Goal: Task Accomplishment & Management: Manage account settings

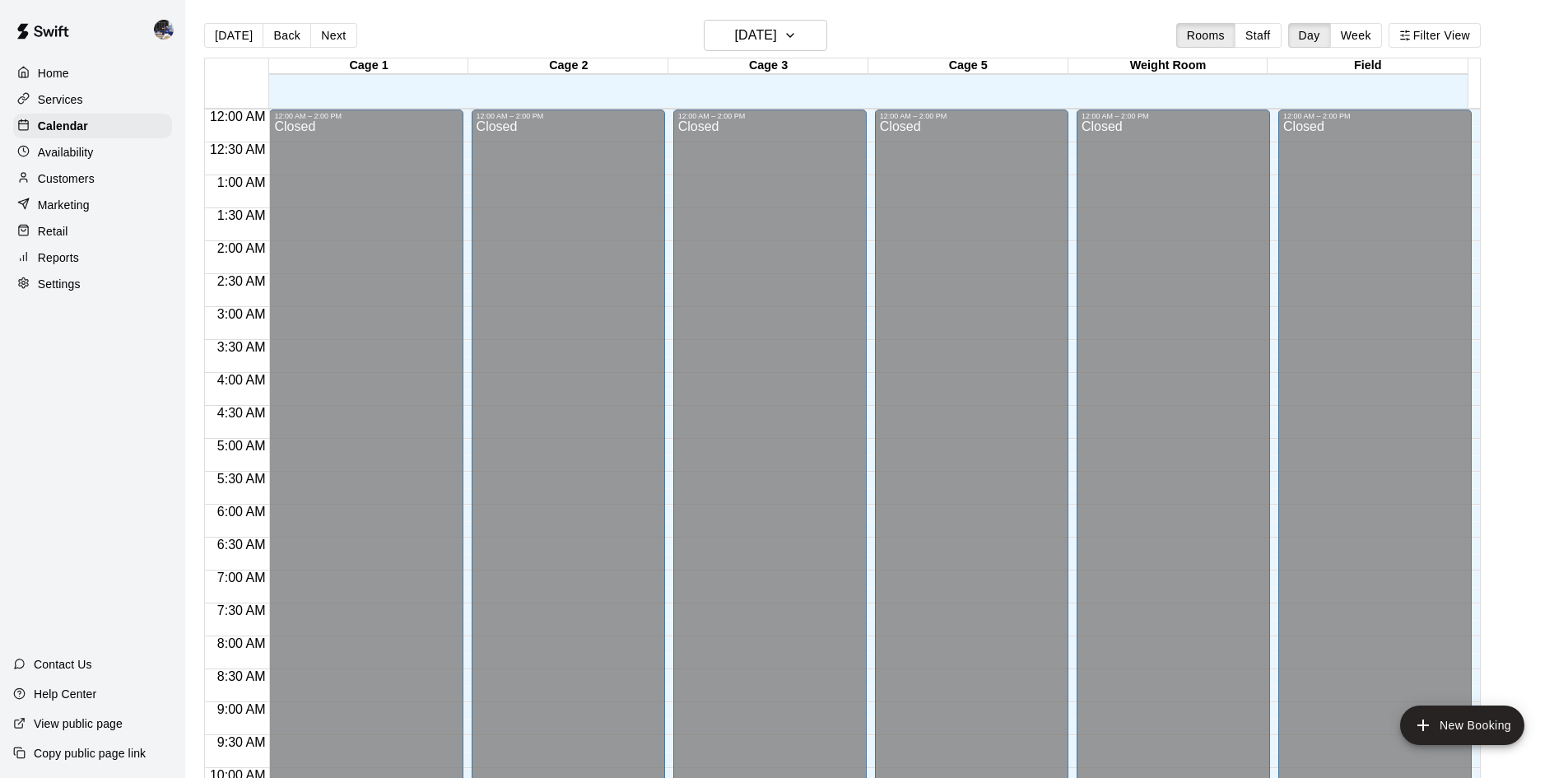
scroll to position [895, 0]
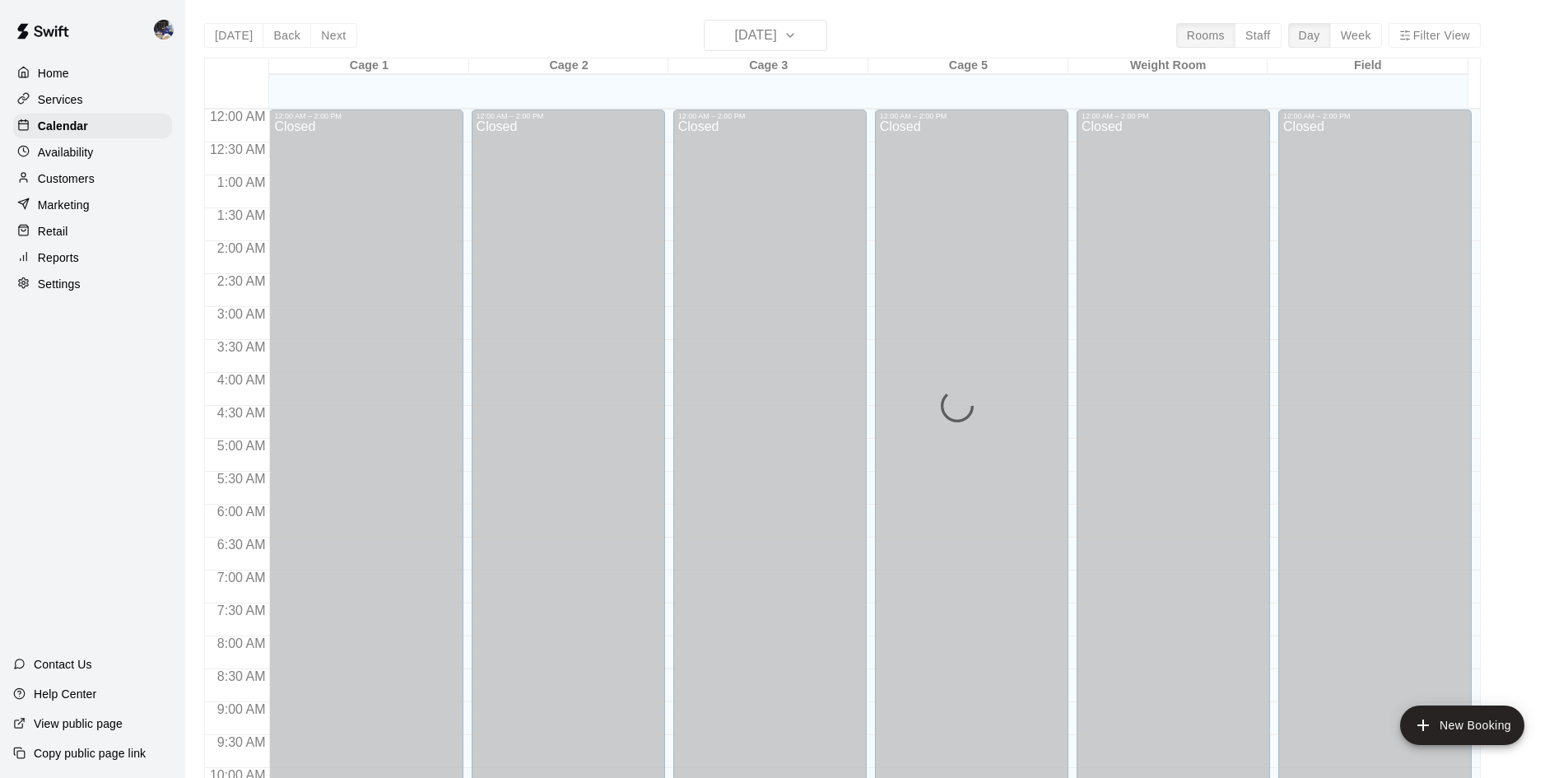
scroll to position [844, 0]
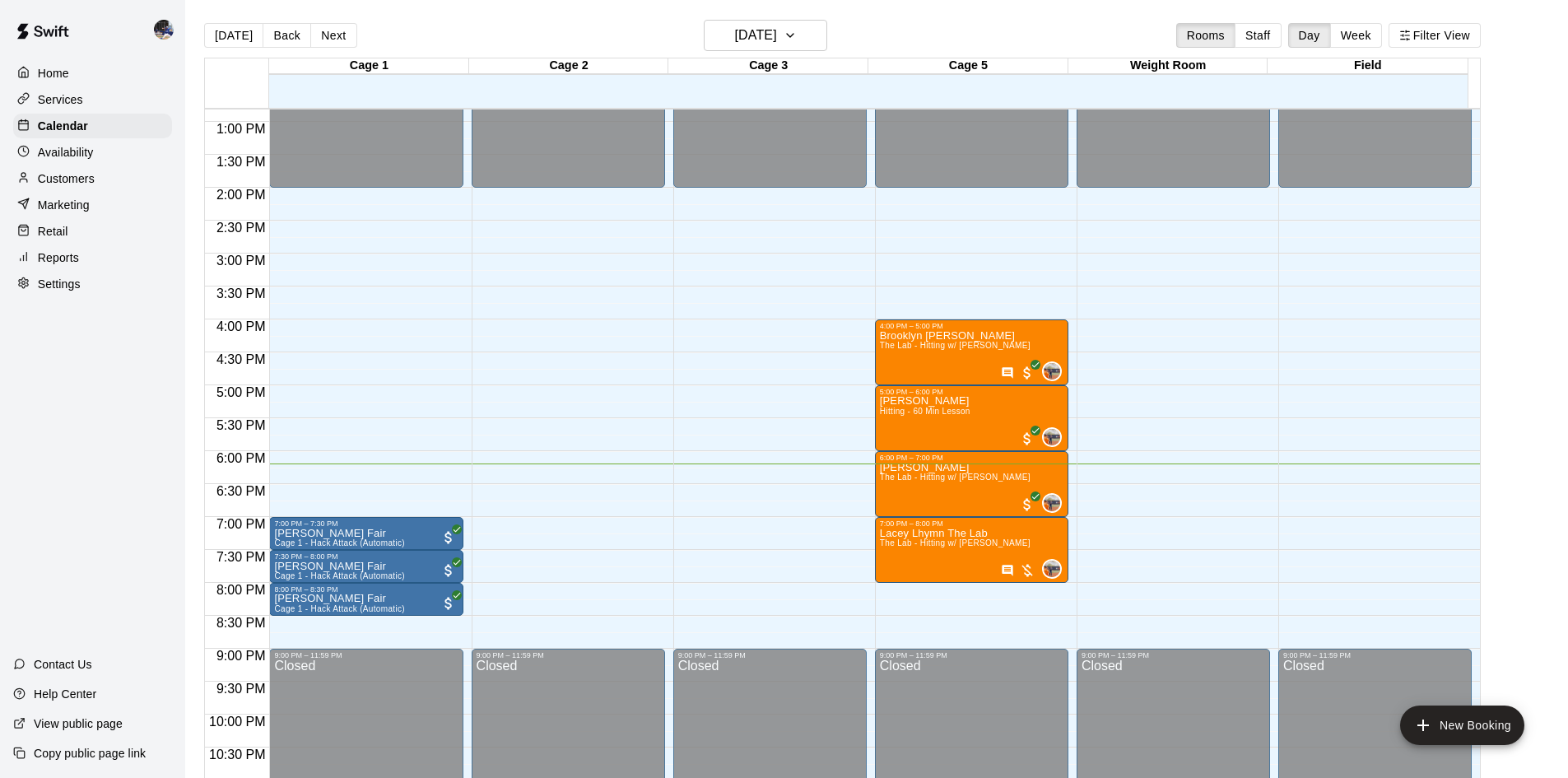
click at [961, 481] on span "The Lab - Hitting w/ [PERSON_NAME]" at bounding box center [955, 477] width 151 height 9
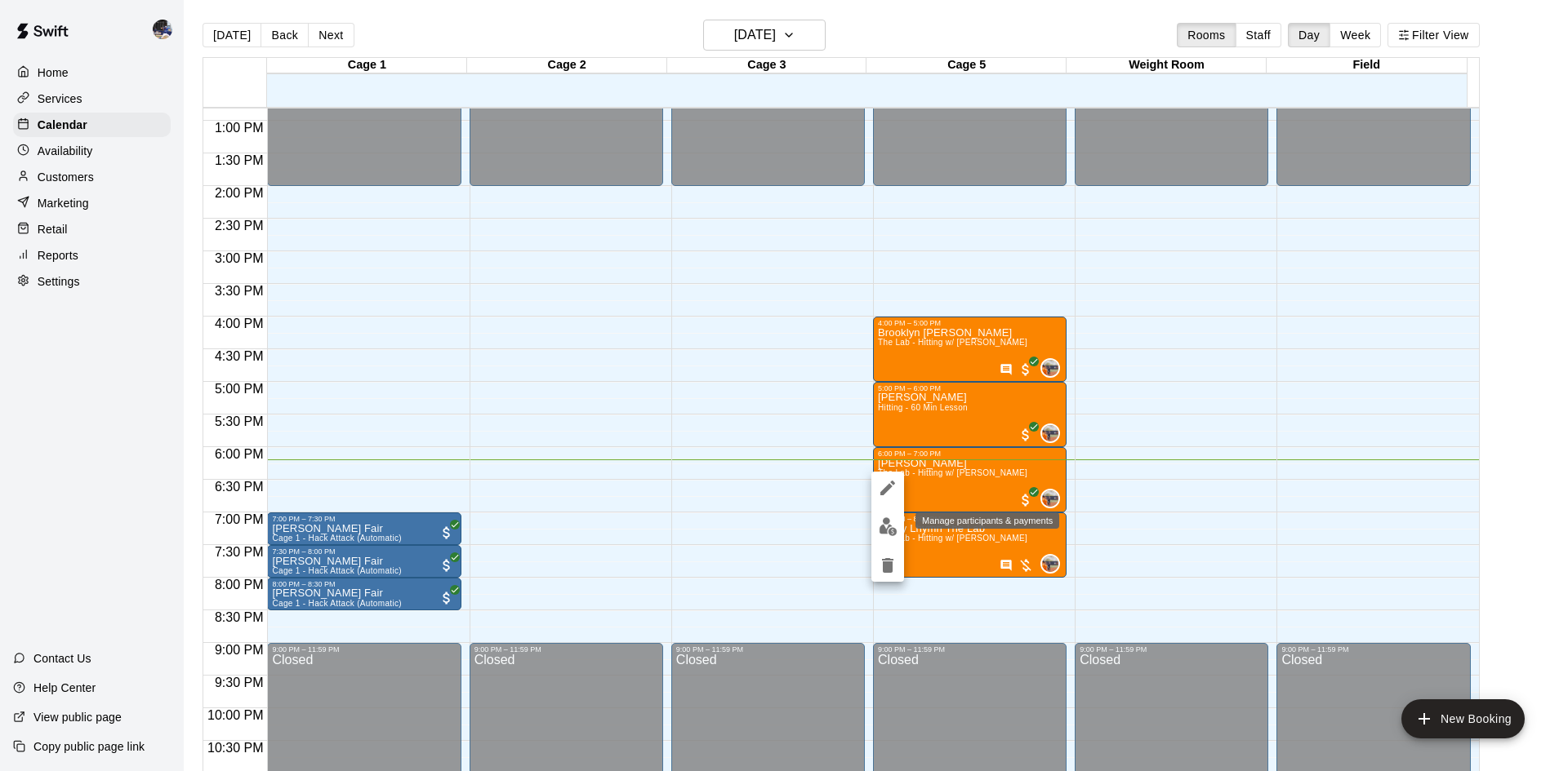
click at [890, 521] on img "edit" at bounding box center [888, 527] width 19 height 19
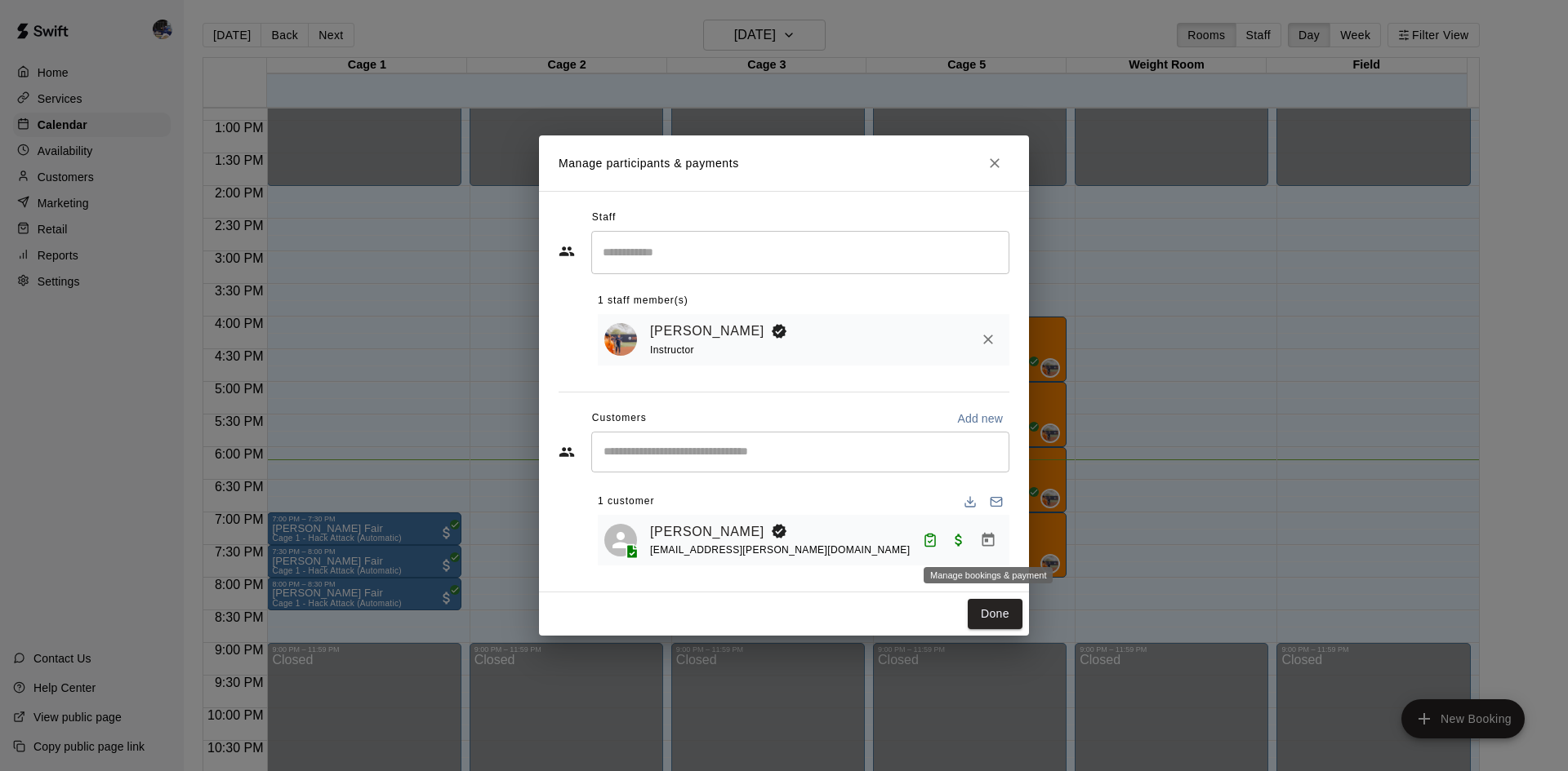
click at [986, 542] on icon "Manage bookings & payment" at bounding box center [988, 540] width 12 height 14
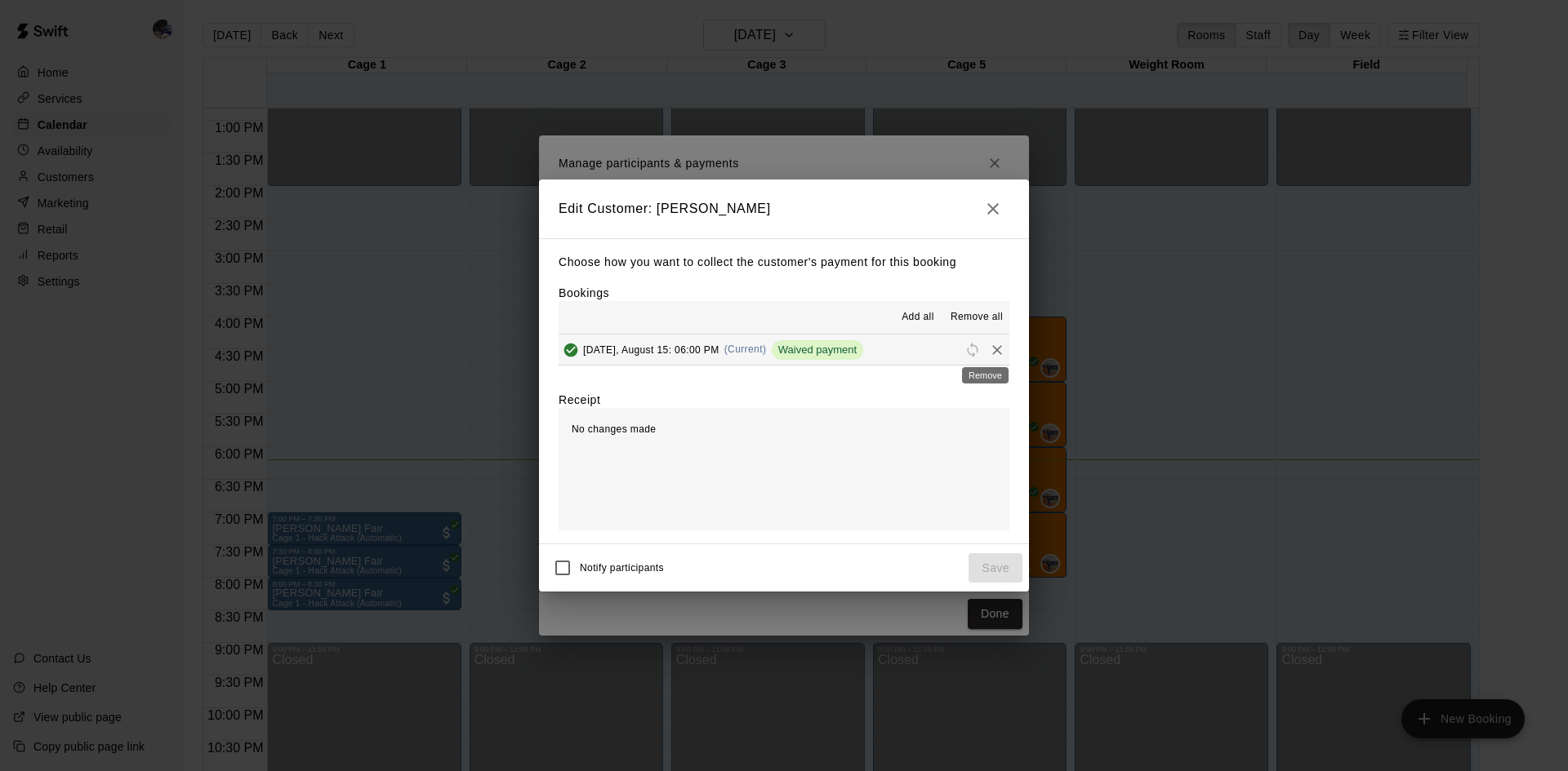
click at [992, 353] on icon "Remove" at bounding box center [997, 349] width 9 height 9
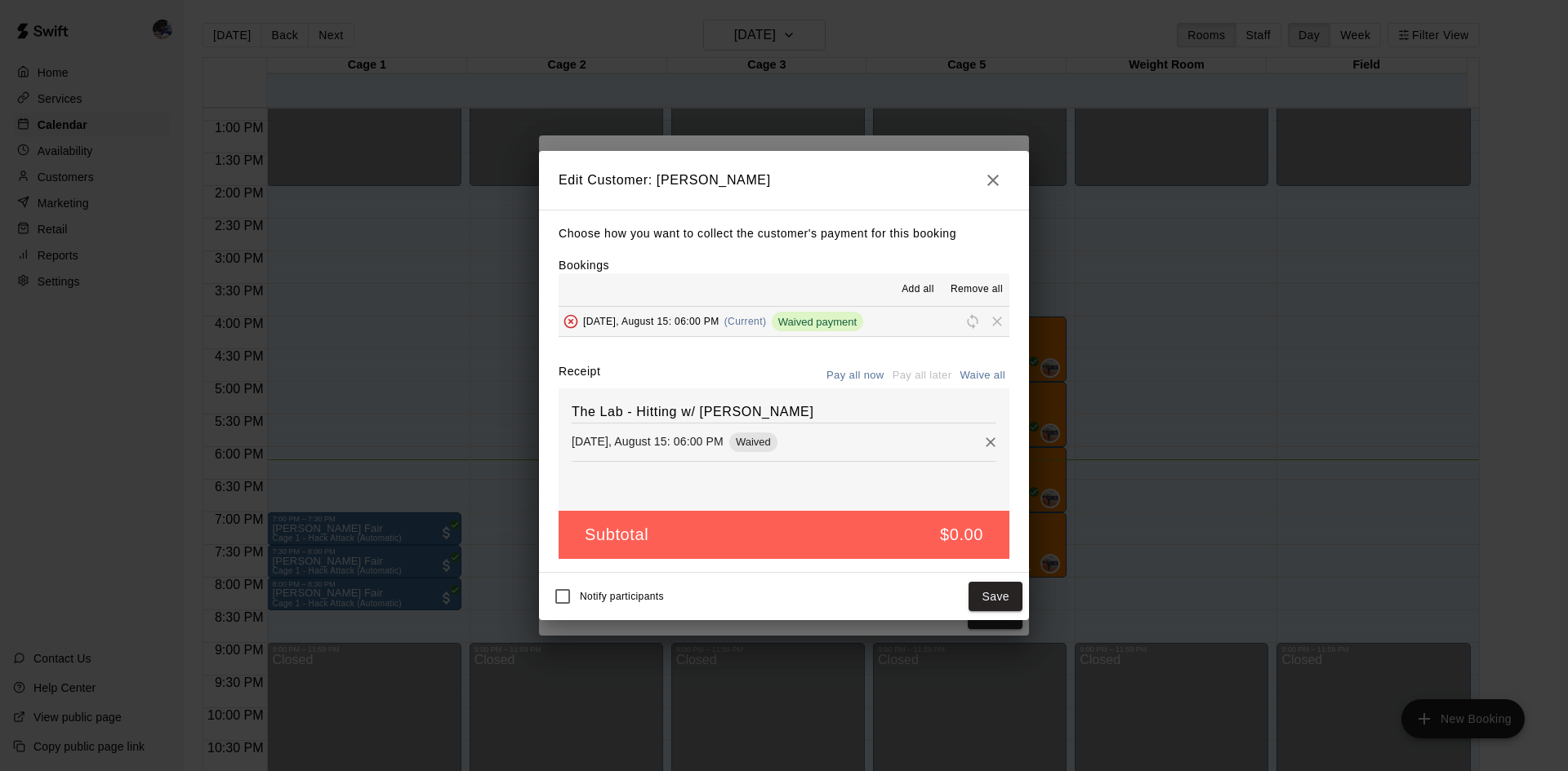
click at [996, 596] on button "Save" at bounding box center [995, 597] width 54 height 30
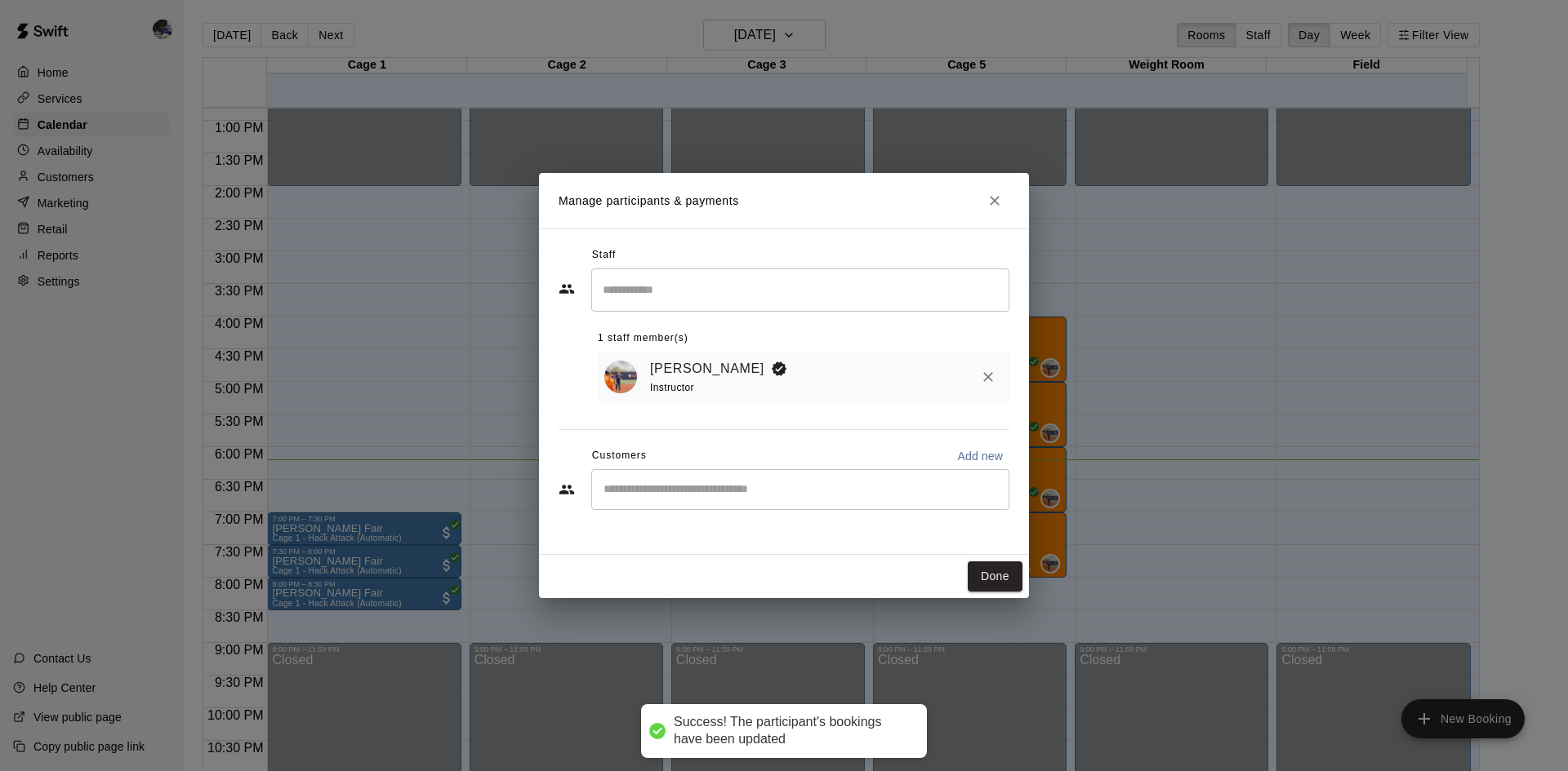
drag, startPoint x: 847, startPoint y: 477, endPoint x: 853, endPoint y: 486, distance: 10.8
click at [849, 479] on div "​" at bounding box center [800, 489] width 418 height 41
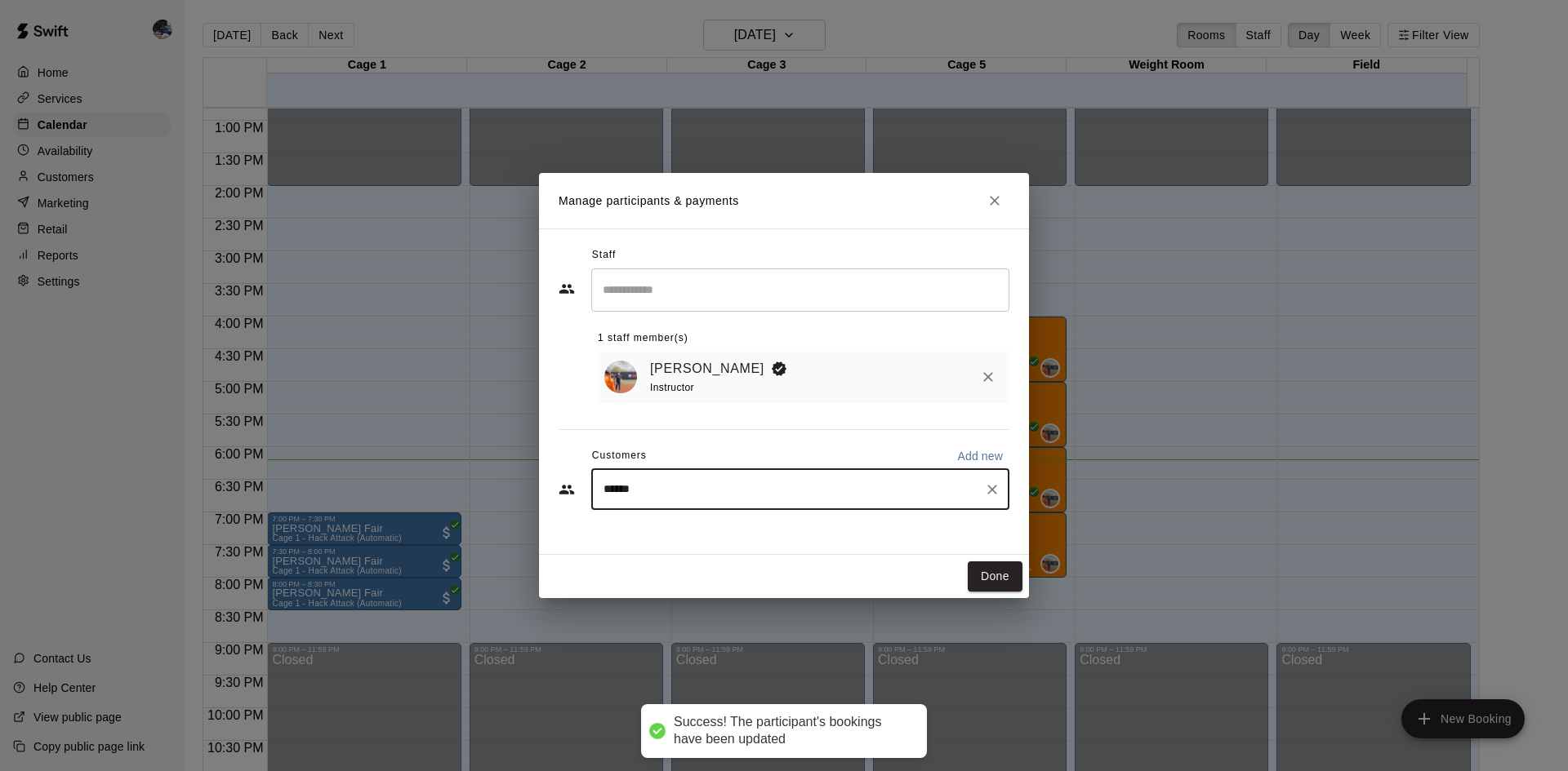
type input "*******"
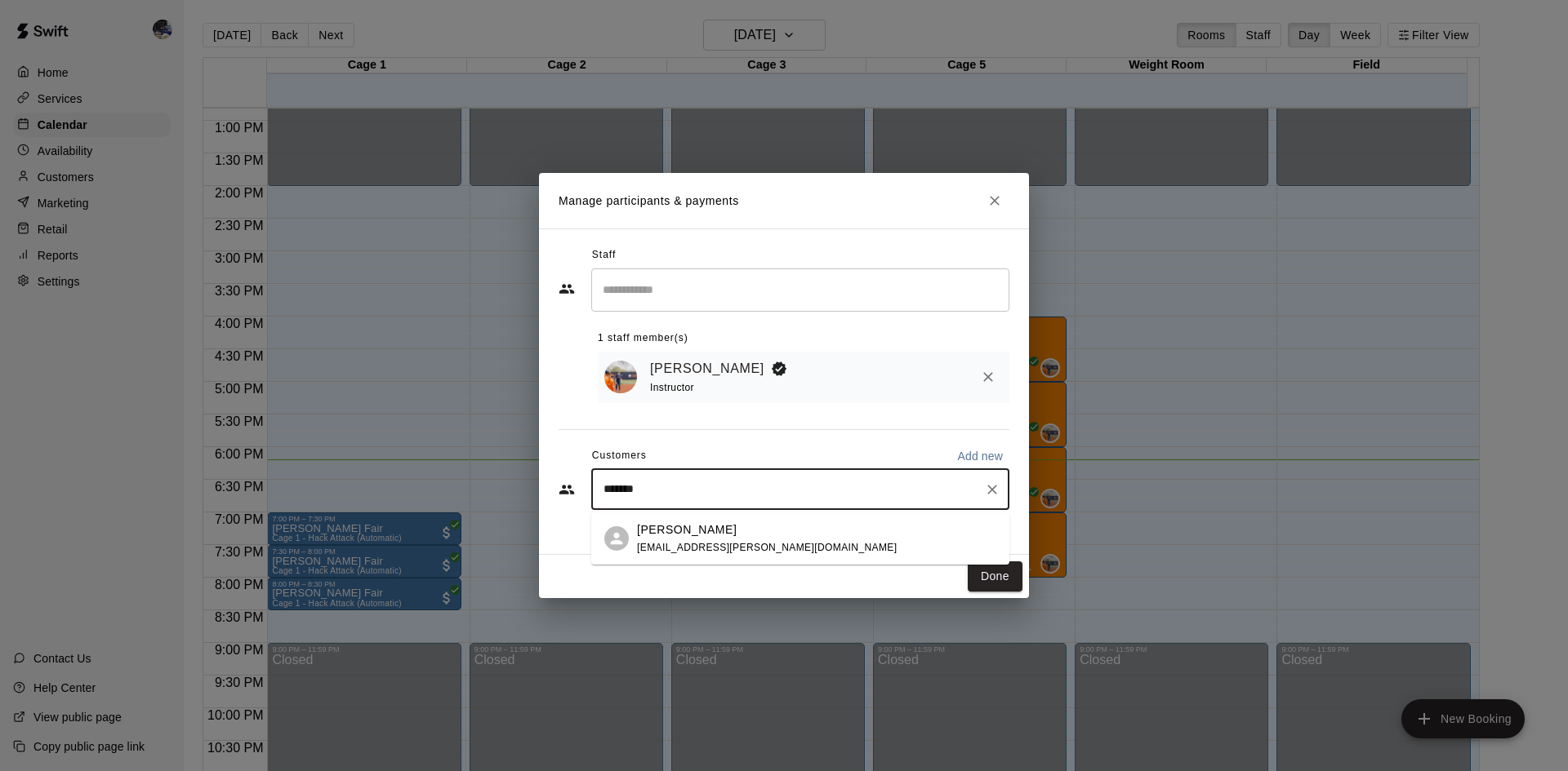
click at [743, 530] on div "[PERSON_NAME]" at bounding box center [766, 530] width 260 height 17
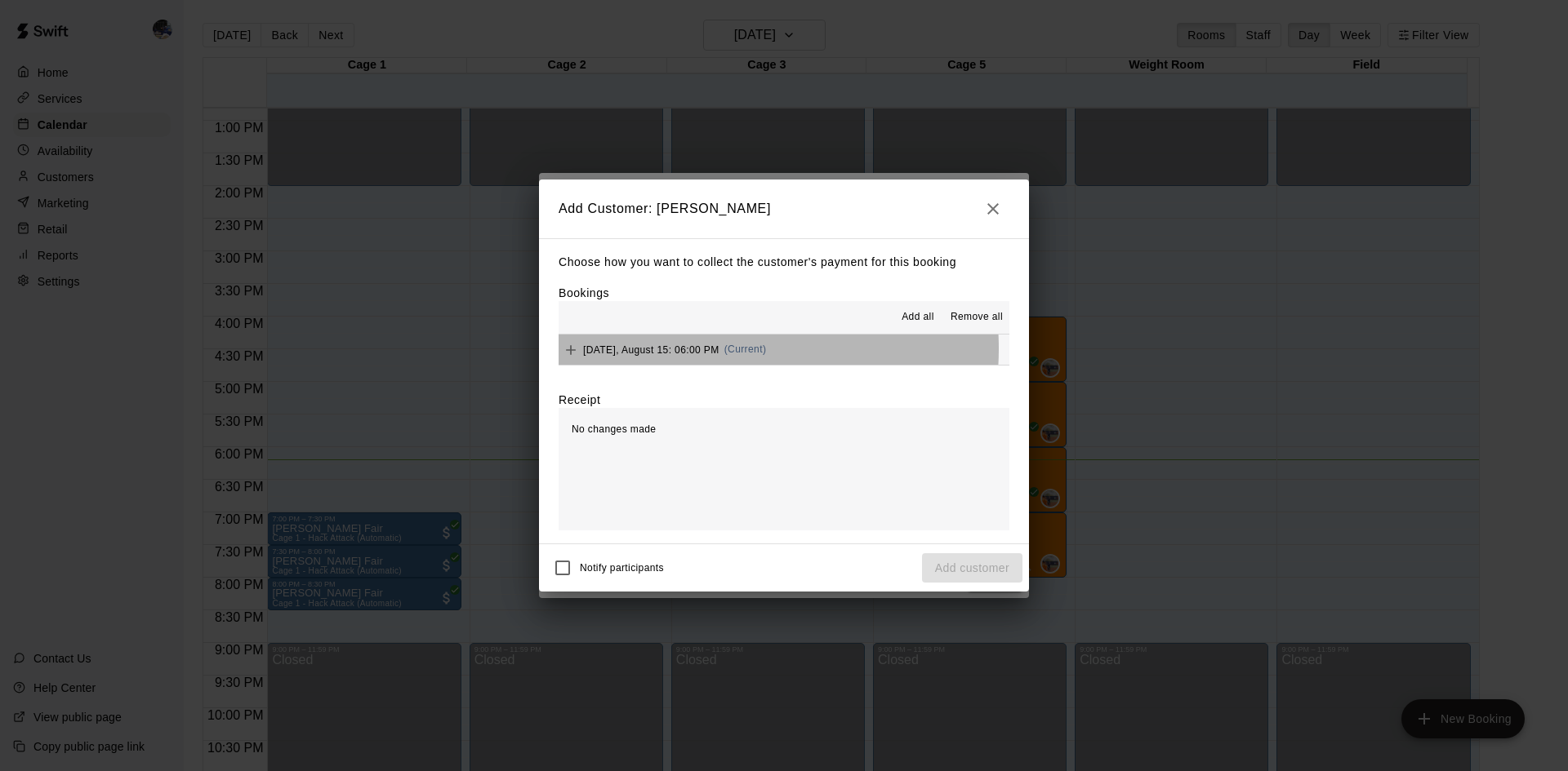
click at [701, 349] on span "Friday, August 15: 06:00 PM" at bounding box center [652, 348] width 136 height 11
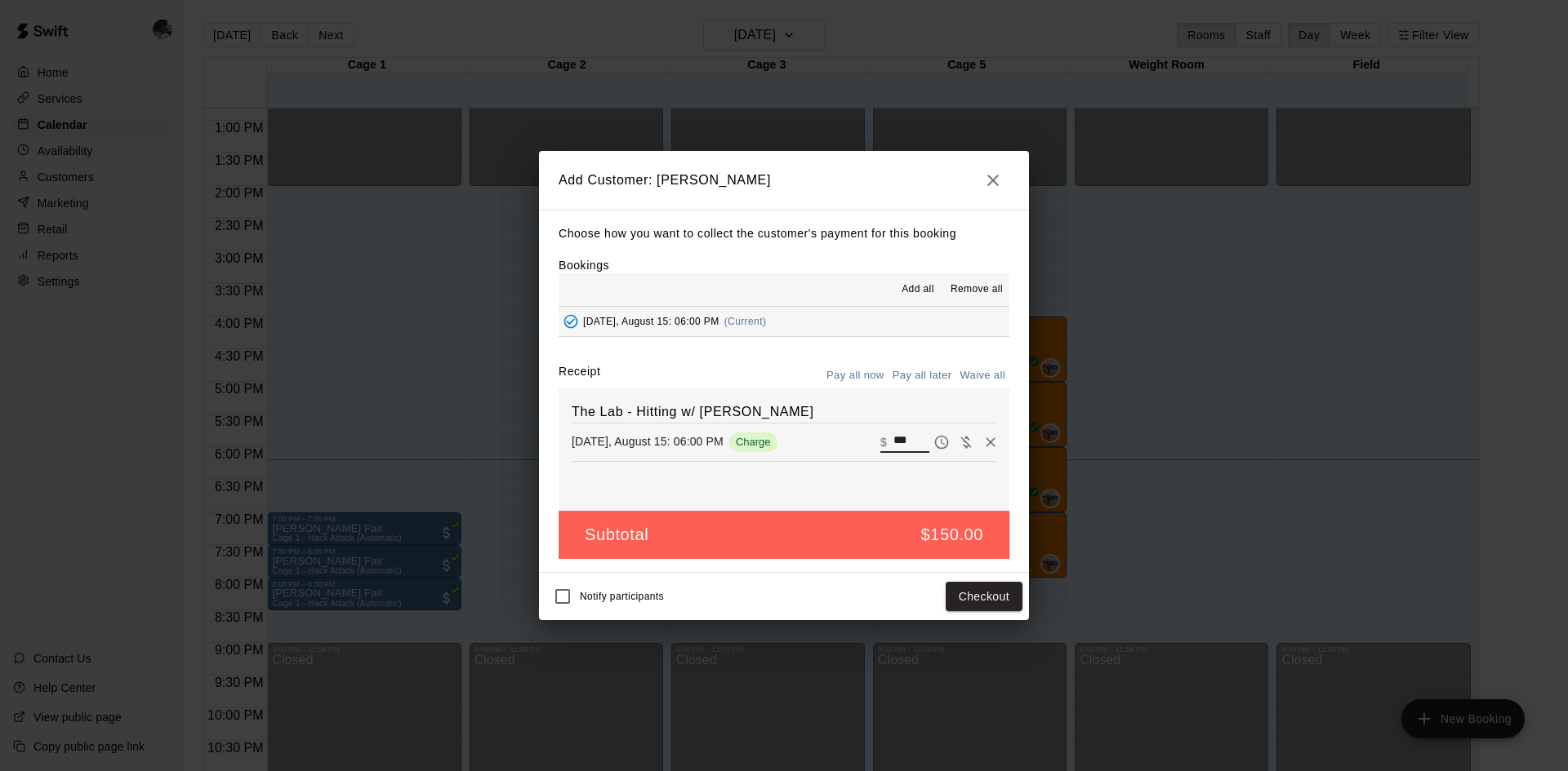
click at [893, 442] on input "***" at bounding box center [911, 442] width 36 height 22
click at [897, 444] on input "***" at bounding box center [911, 442] width 36 height 22
type input "***"
click at [873, 473] on div "The Lab - Hitting w/ Kailee Powell Friday, August 15: 06:00 PM Charge ​ $ ***" at bounding box center [784, 449] width 450 height 122
click at [998, 178] on icon "button" at bounding box center [992, 180] width 20 height 20
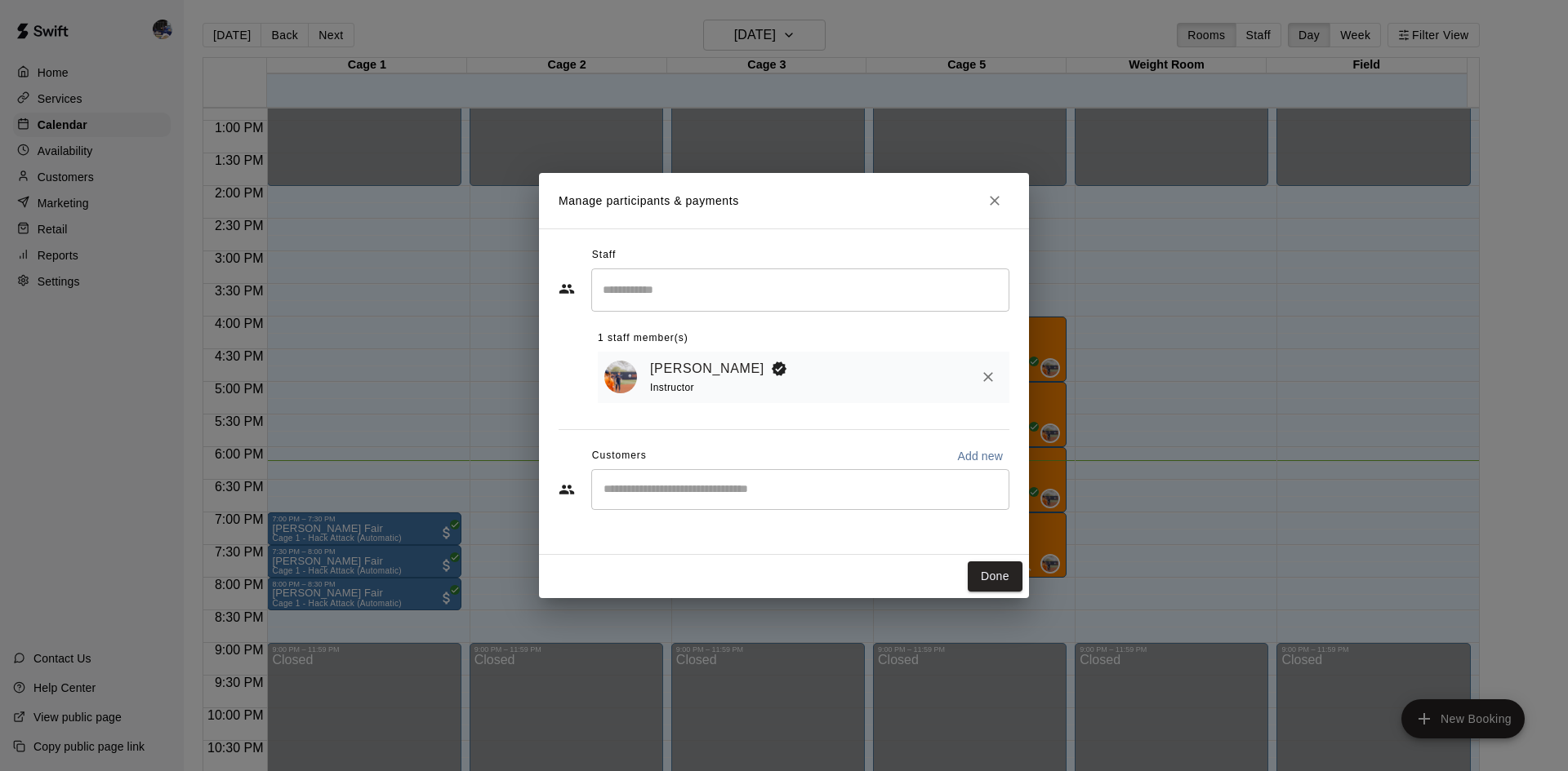
click at [808, 482] on div "​" at bounding box center [800, 489] width 418 height 41
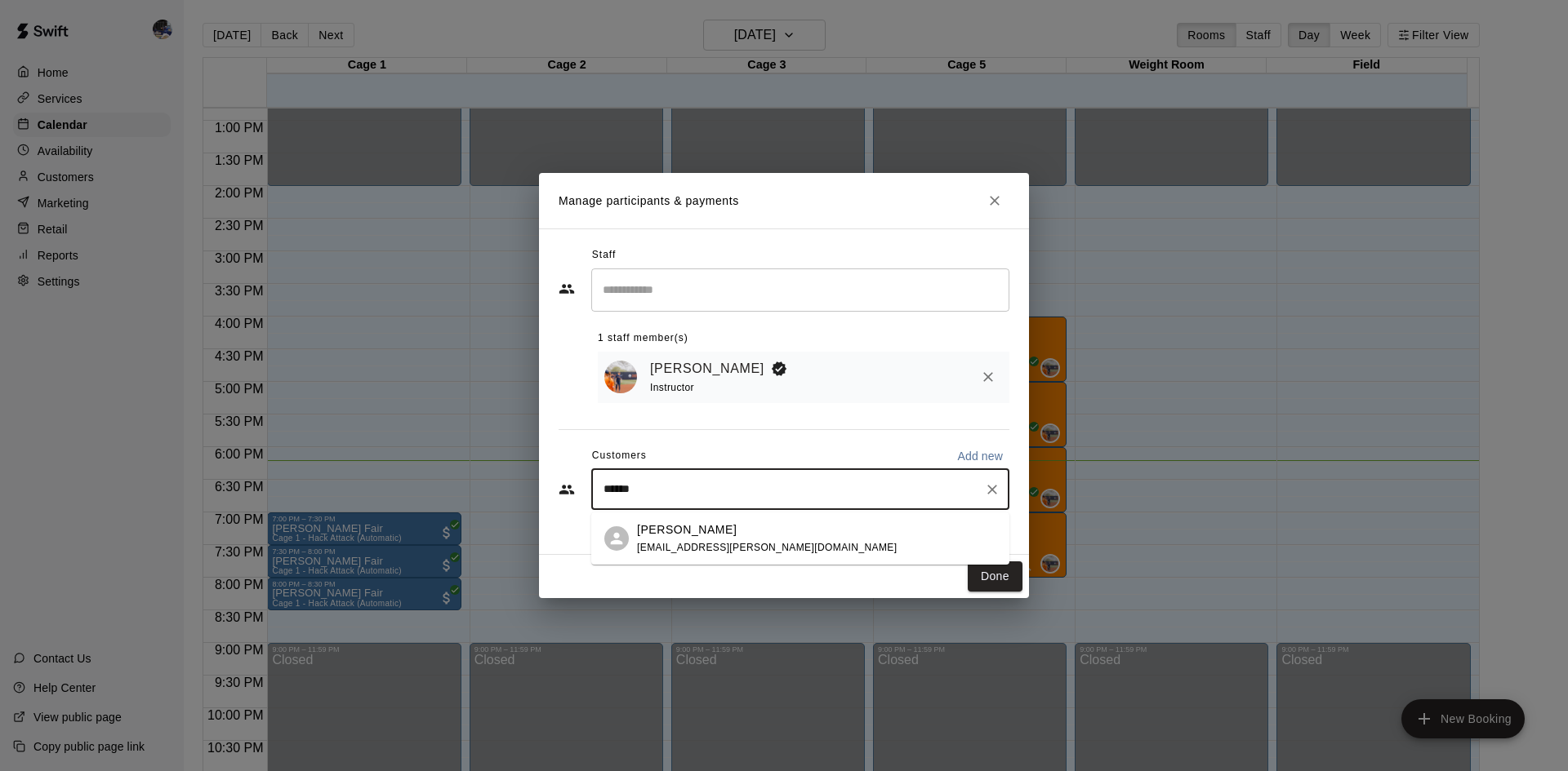
type input "*******"
click at [745, 548] on span "oscar.castro.21@icloud.com" at bounding box center [766, 547] width 260 height 11
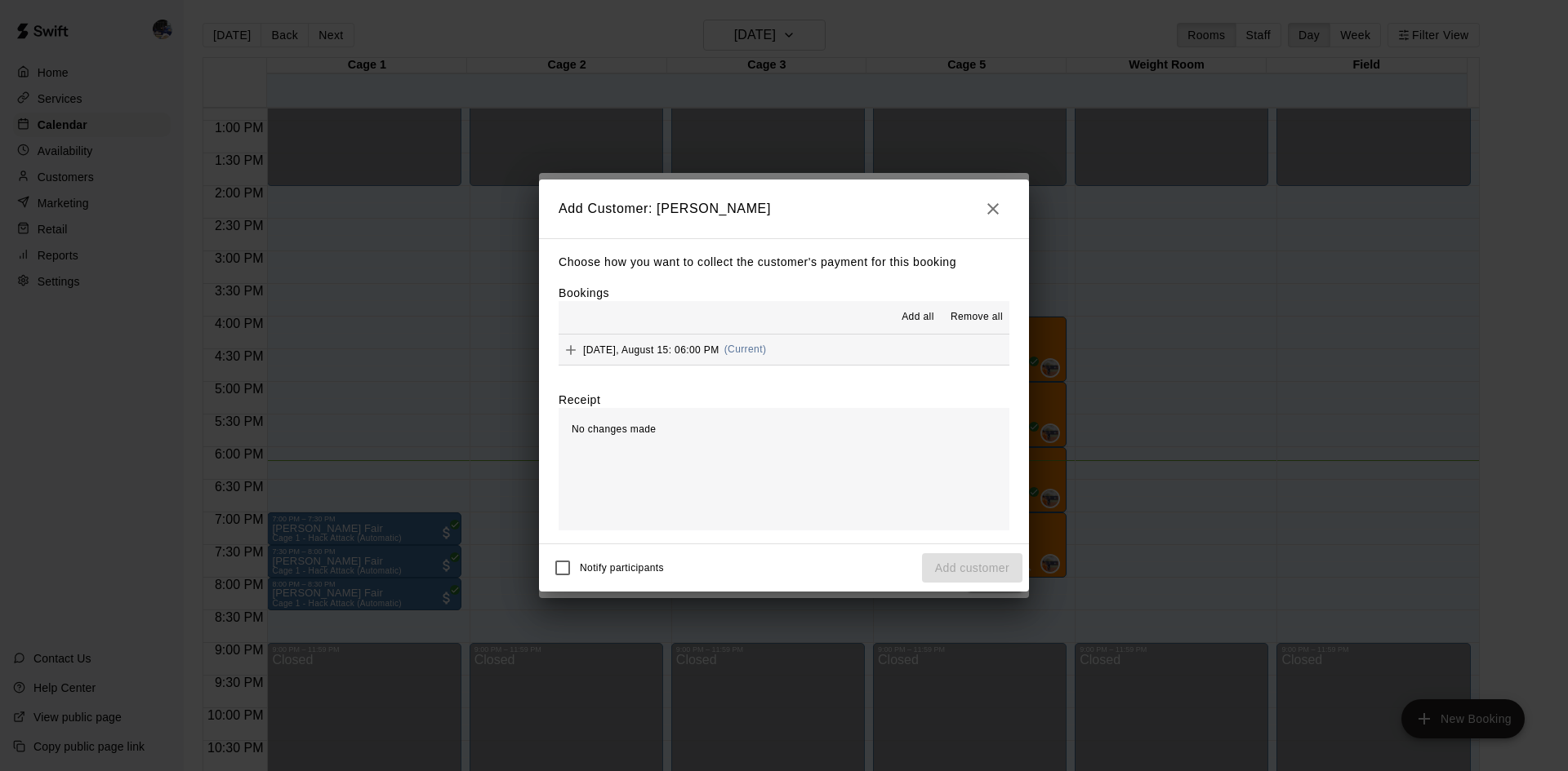
click at [715, 355] on span "Friday, August 15: 06:00 PM" at bounding box center [652, 348] width 136 height 11
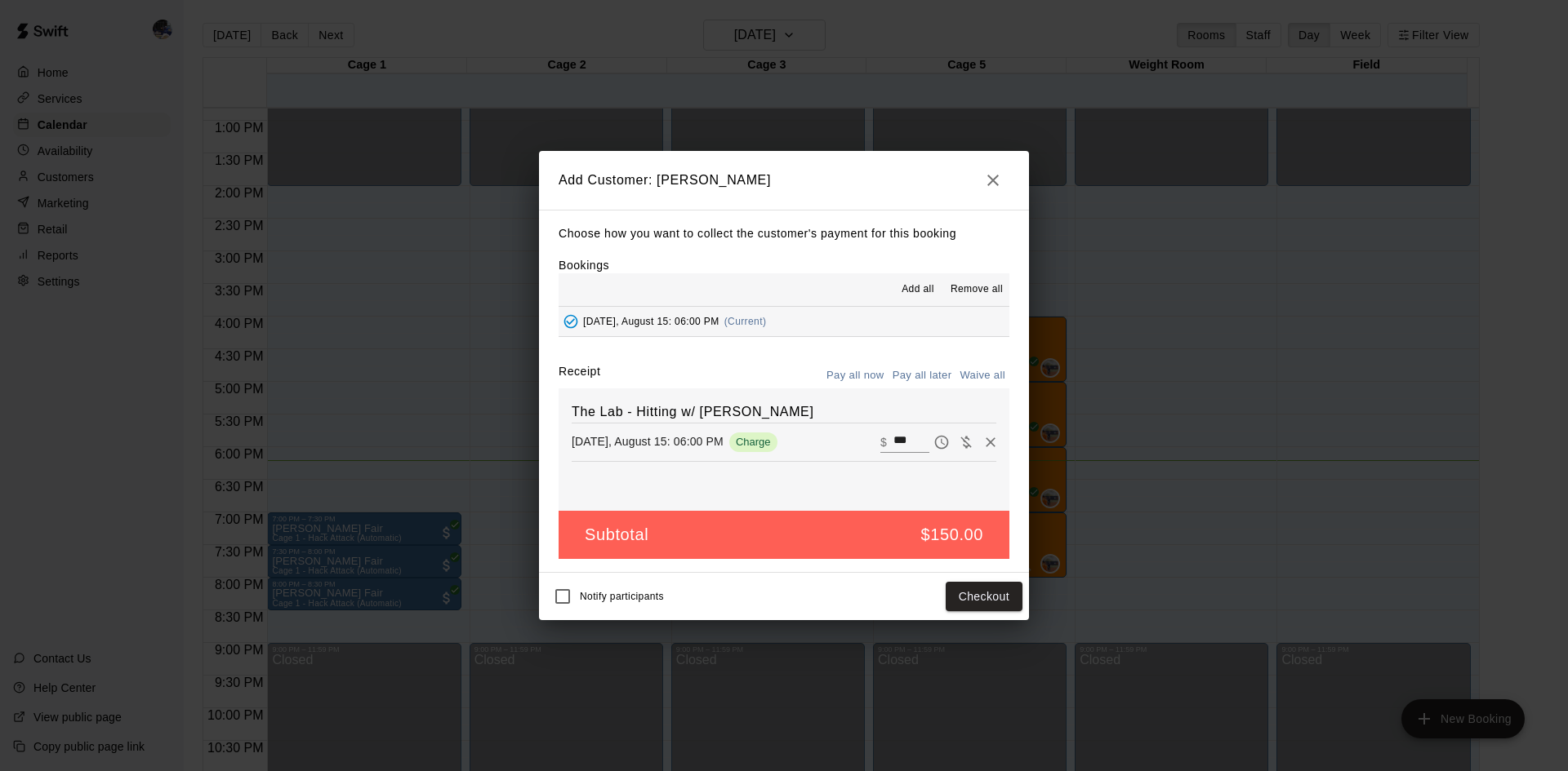
click at [927, 374] on button "Pay all later" at bounding box center [922, 375] width 68 height 25
drag, startPoint x: 904, startPoint y: 445, endPoint x: 882, endPoint y: 426, distance: 29.1
click at [903, 444] on input "***" at bounding box center [911, 442] width 36 height 22
click at [852, 371] on button "Pay all now" at bounding box center [855, 375] width 66 height 25
click at [916, 381] on button "Pay all later" at bounding box center [922, 375] width 68 height 25
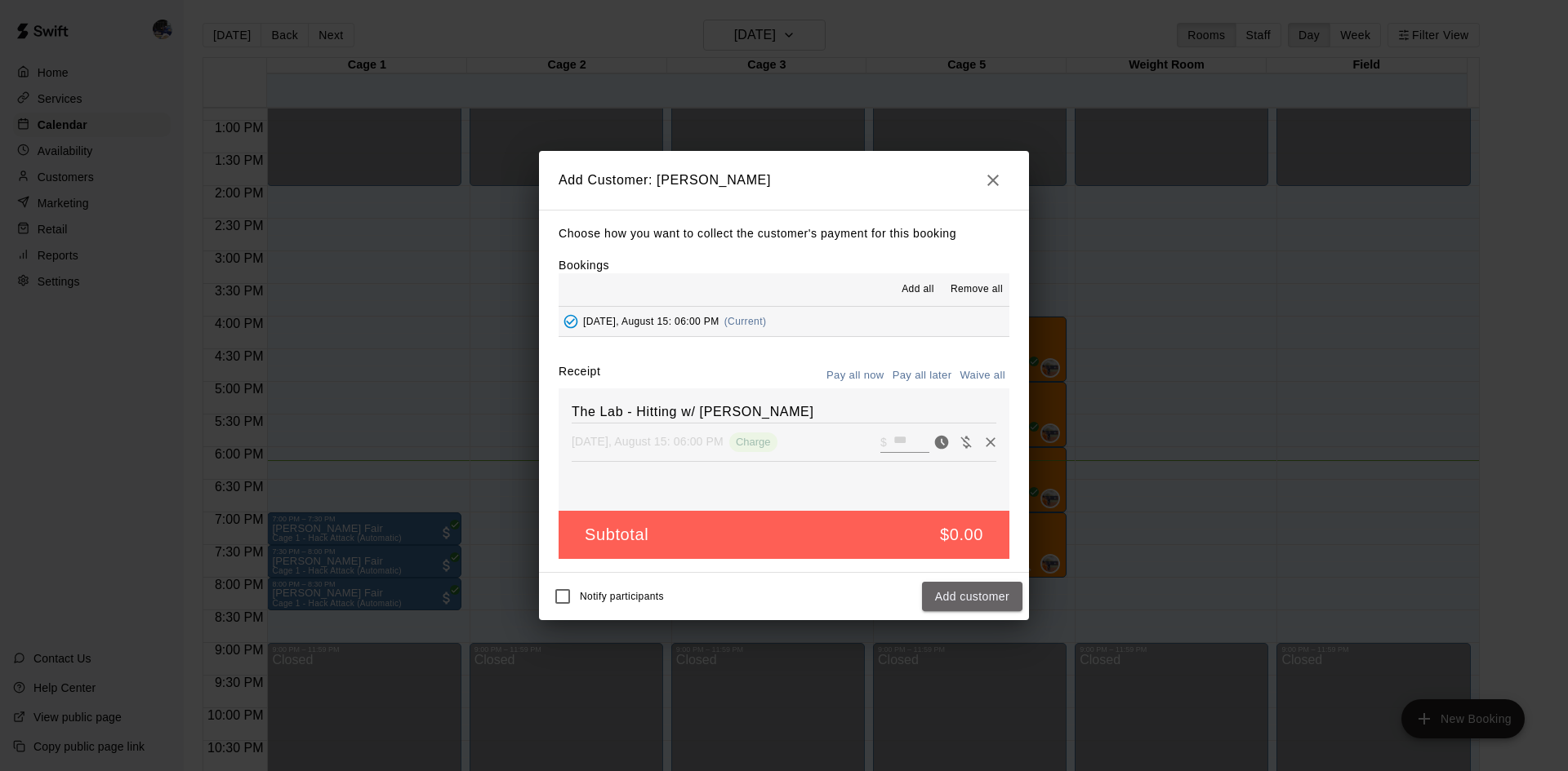
click at [942, 596] on button "Add customer" at bounding box center [972, 597] width 100 height 30
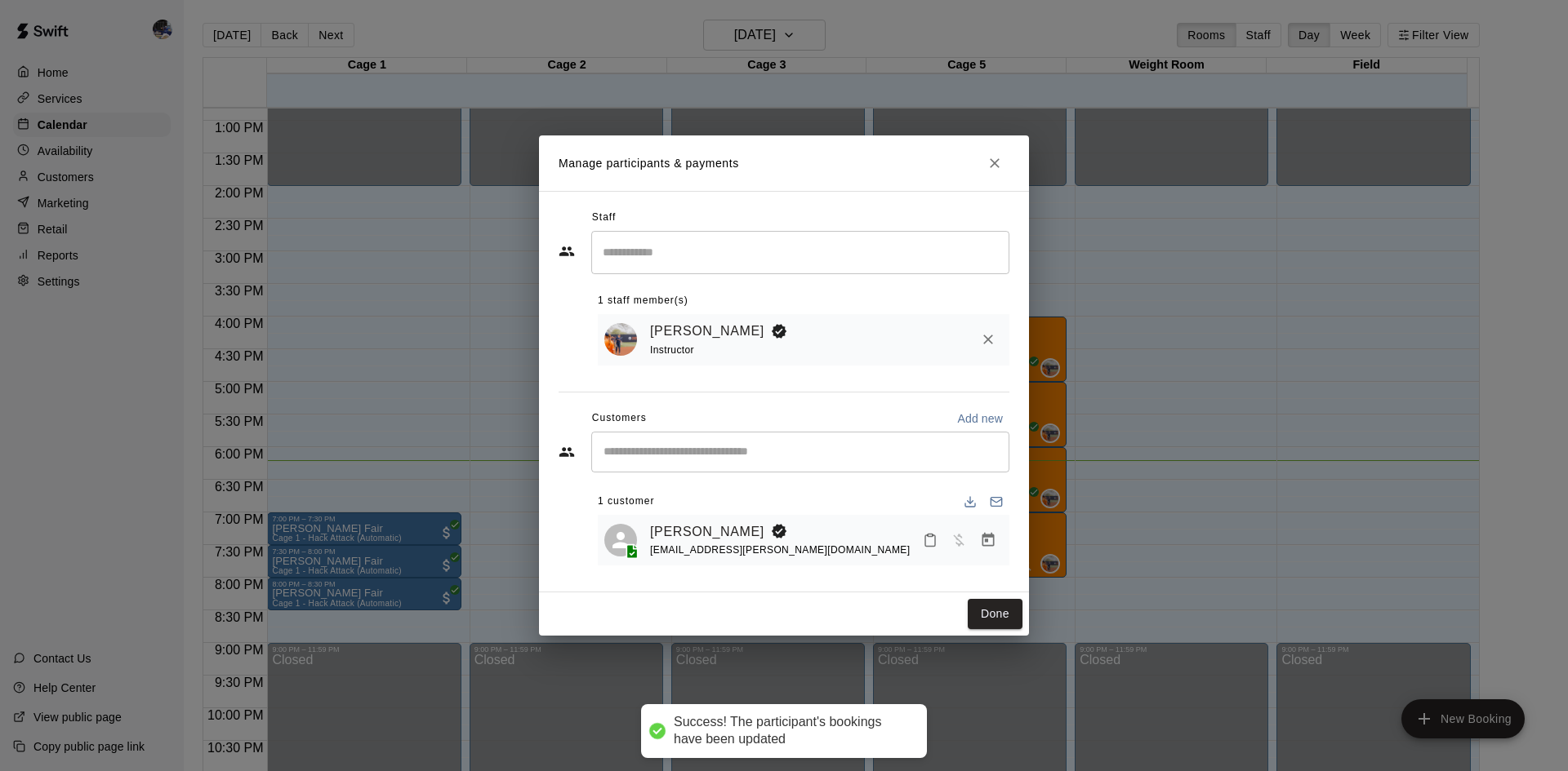
click at [992, 166] on icon "Close" at bounding box center [994, 163] width 16 height 16
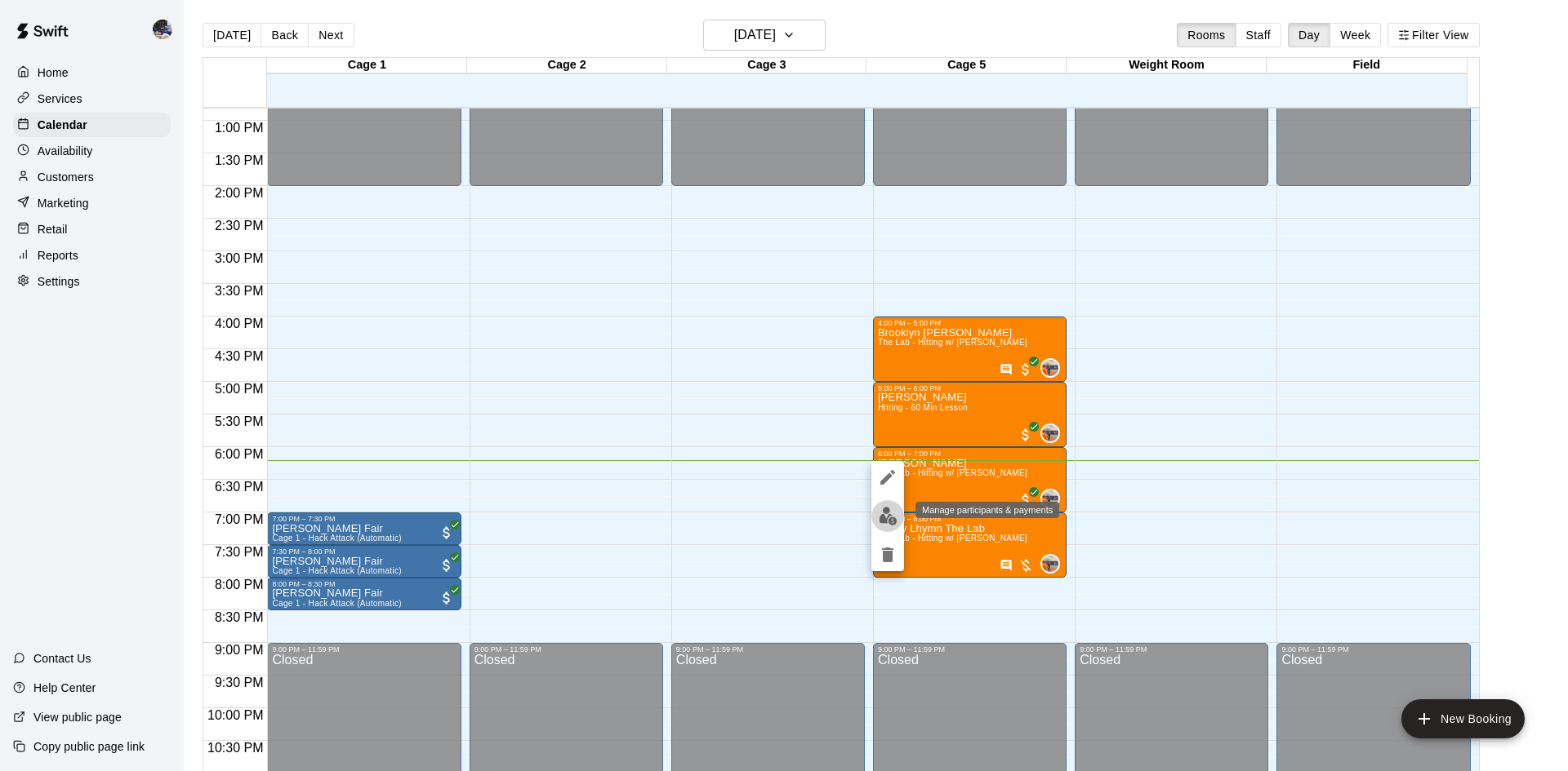
click at [883, 515] on img "edit" at bounding box center [888, 517] width 19 height 19
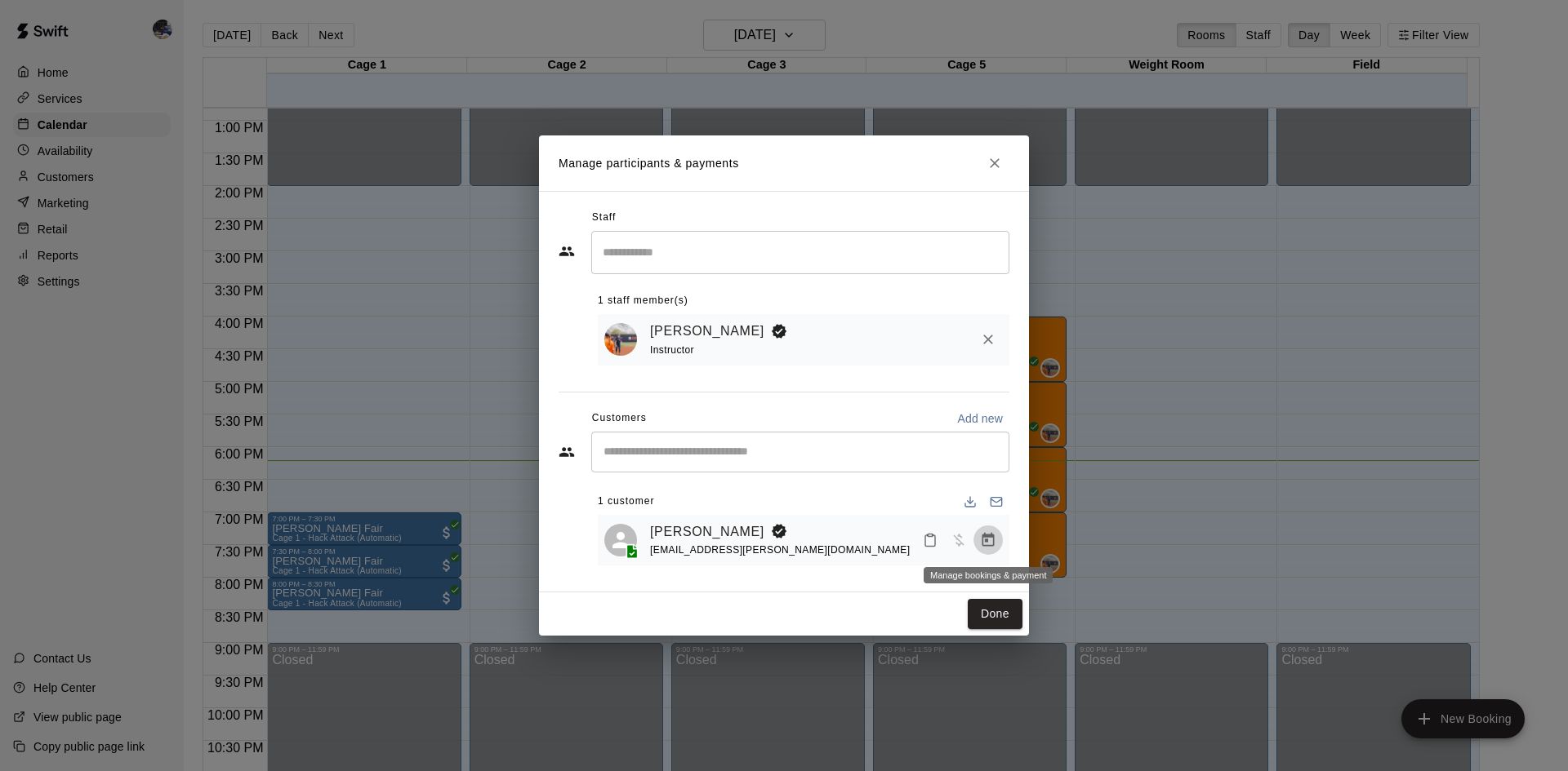
click at [987, 538] on icon "Manage bookings & payment" at bounding box center [988, 540] width 12 height 14
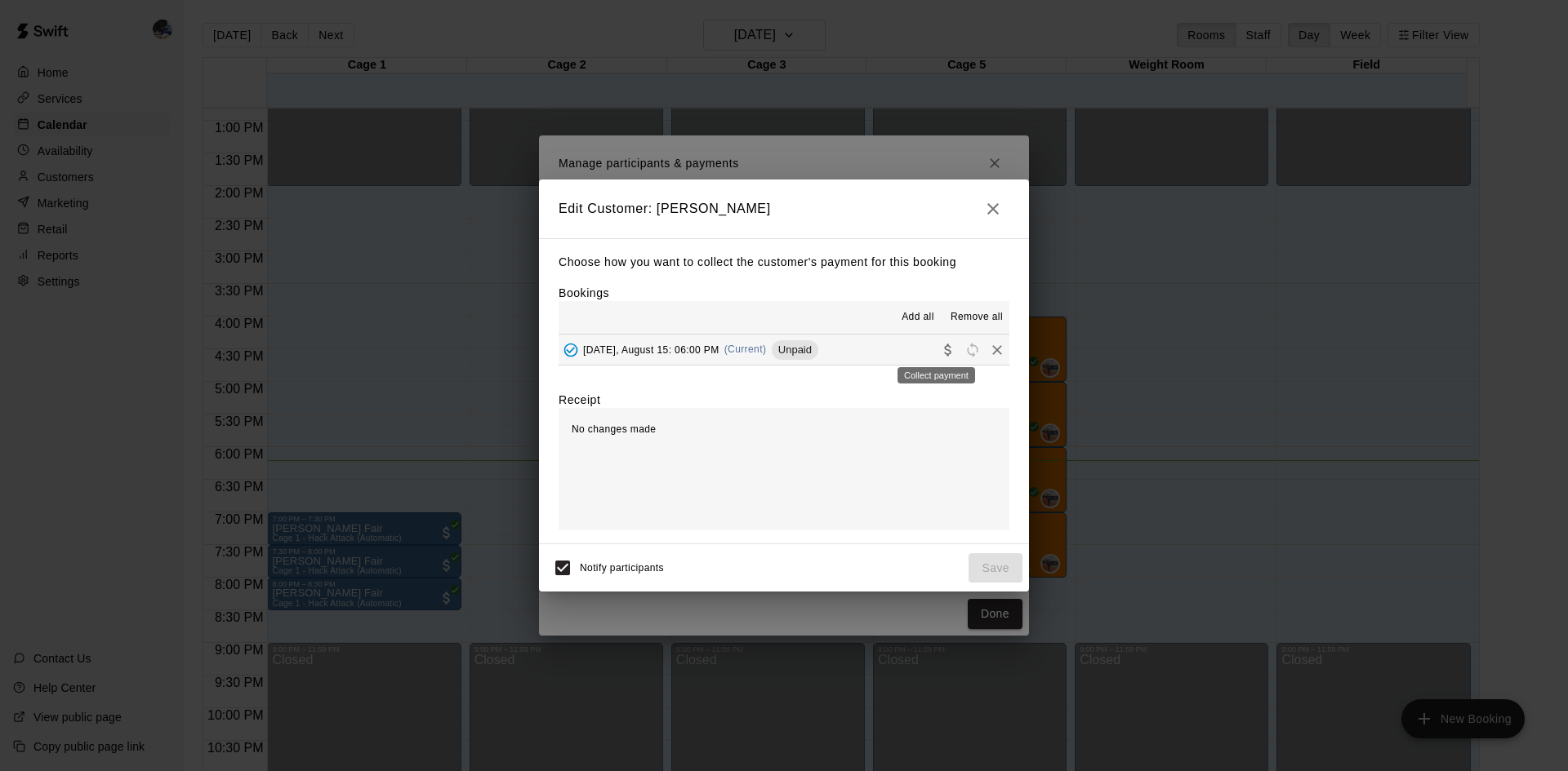
click at [940, 353] on icon "Collect payment" at bounding box center [948, 349] width 16 height 16
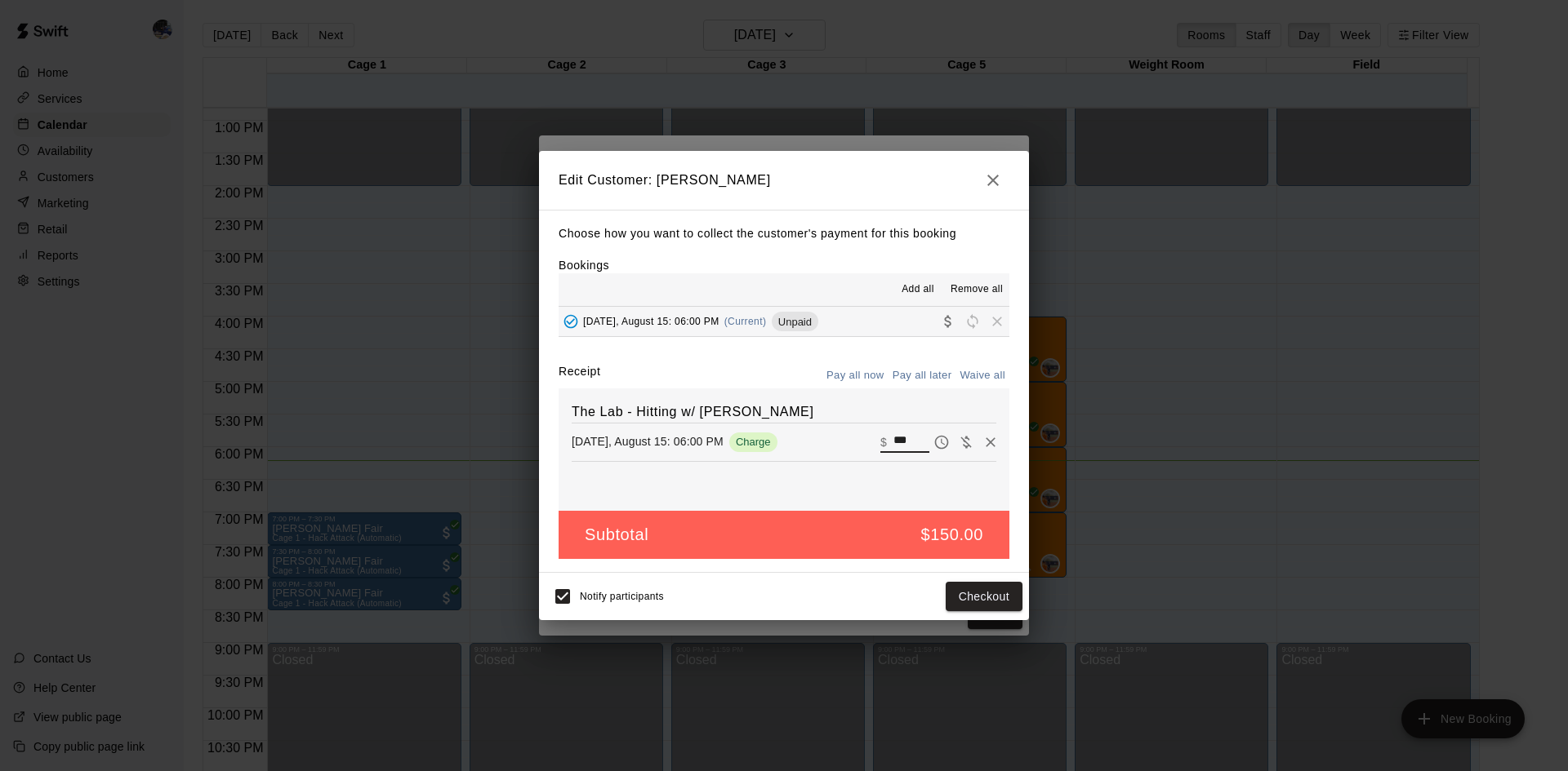
click at [895, 442] on input "***" at bounding box center [911, 442] width 36 height 22
type input "***"
click at [973, 598] on button "Checkout" at bounding box center [984, 597] width 77 height 30
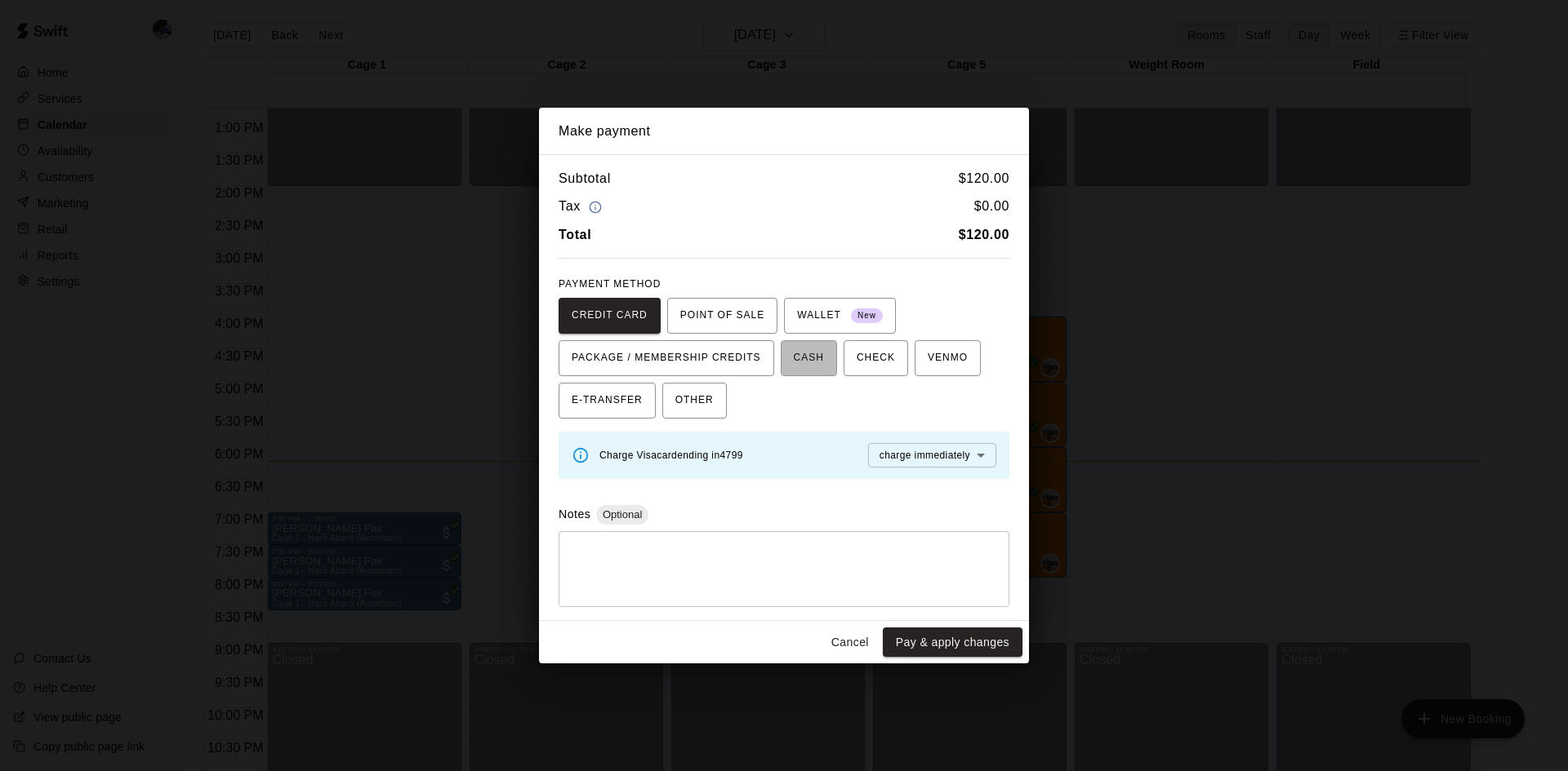
click at [810, 356] on span "CASH" at bounding box center [809, 358] width 30 height 26
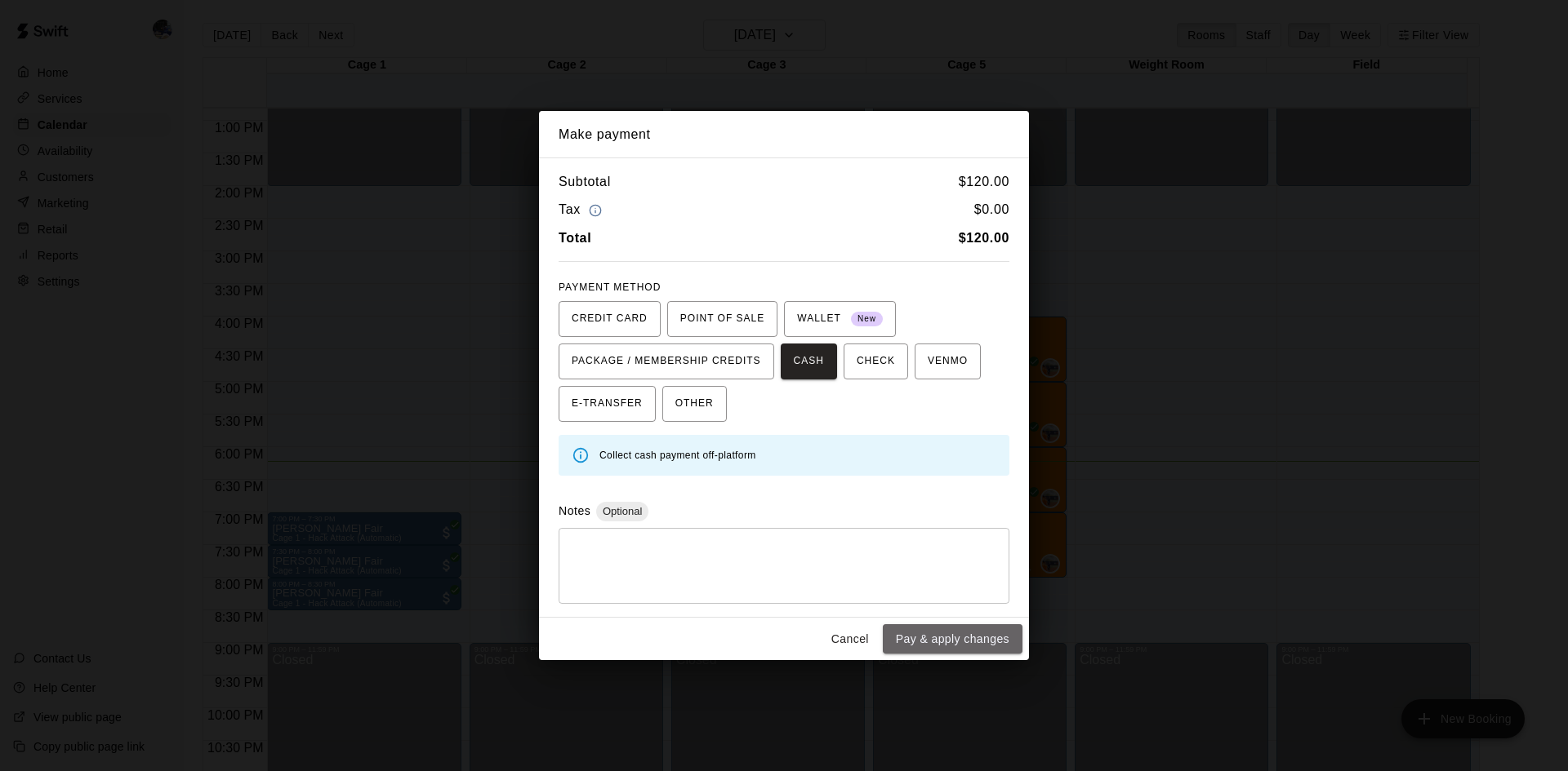
click at [954, 642] on button "Pay & apply changes" at bounding box center [953, 639] width 140 height 30
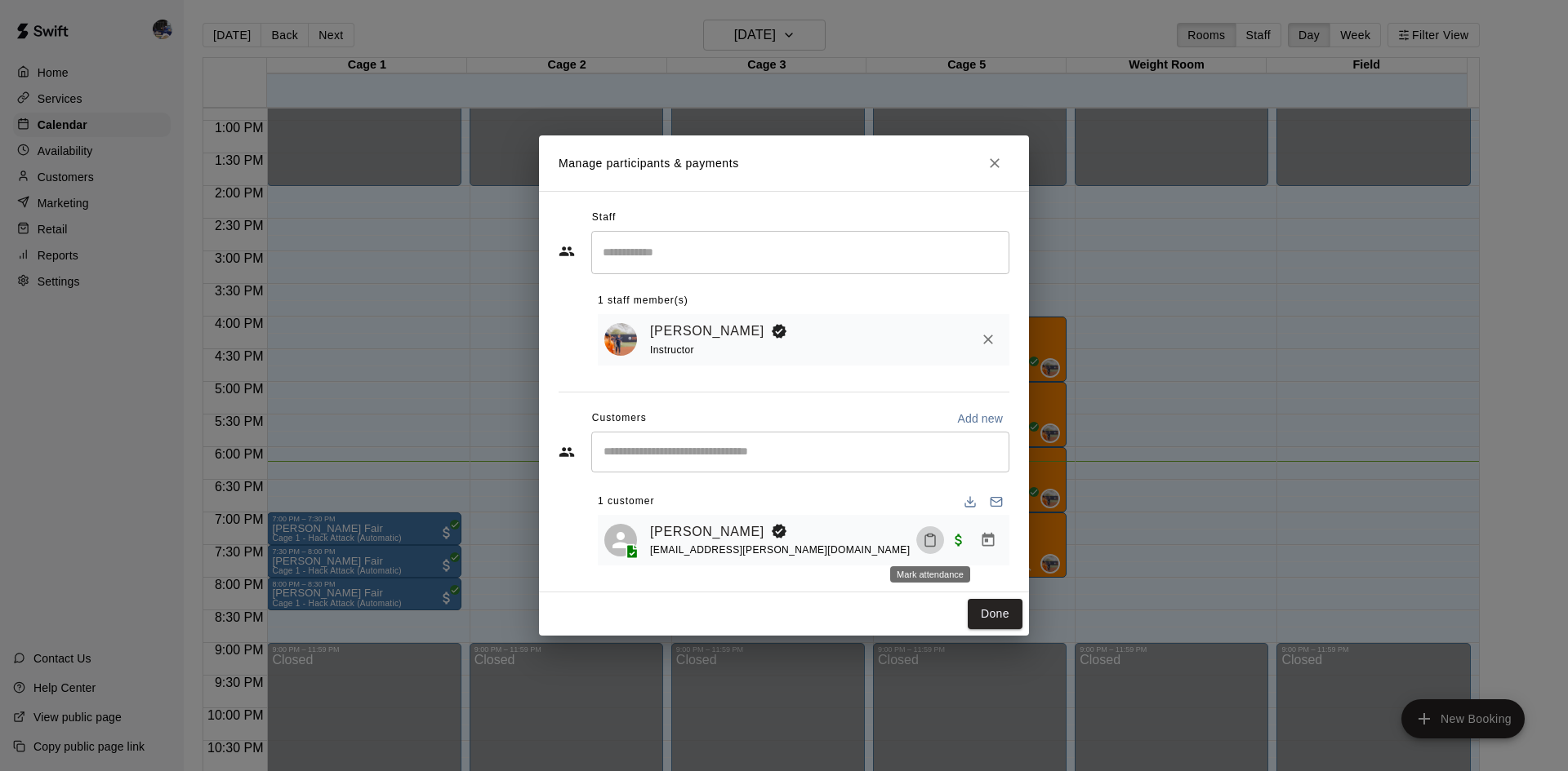
click at [932, 538] on icon "Mark attendance" at bounding box center [929, 540] width 15 height 15
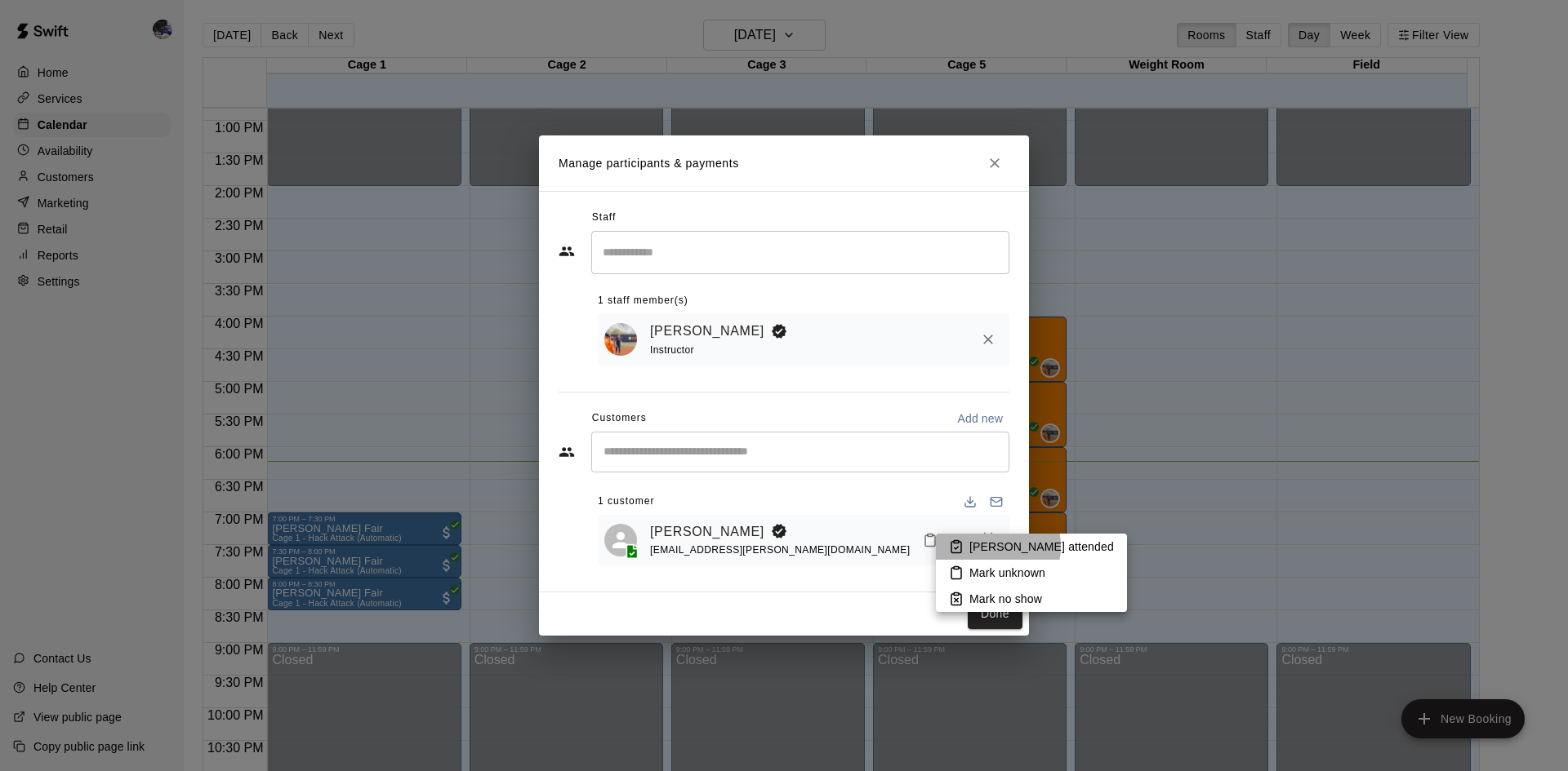
drag, startPoint x: 987, startPoint y: 547, endPoint x: 986, endPoint y: 555, distance: 8.1
click at [987, 546] on p "Mark attended" at bounding box center [1041, 546] width 144 height 16
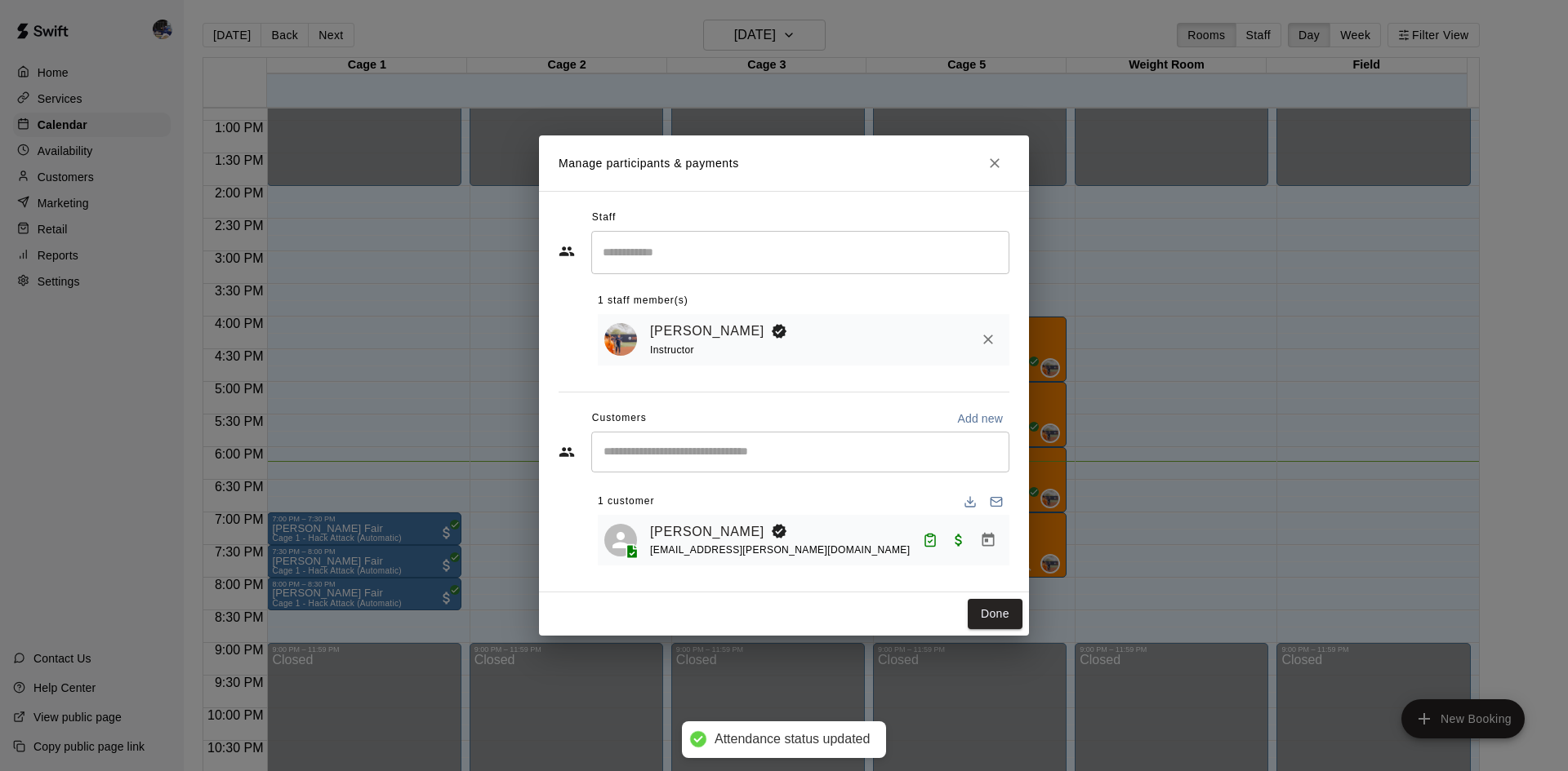
click at [990, 617] on button "Done" at bounding box center [994, 613] width 54 height 30
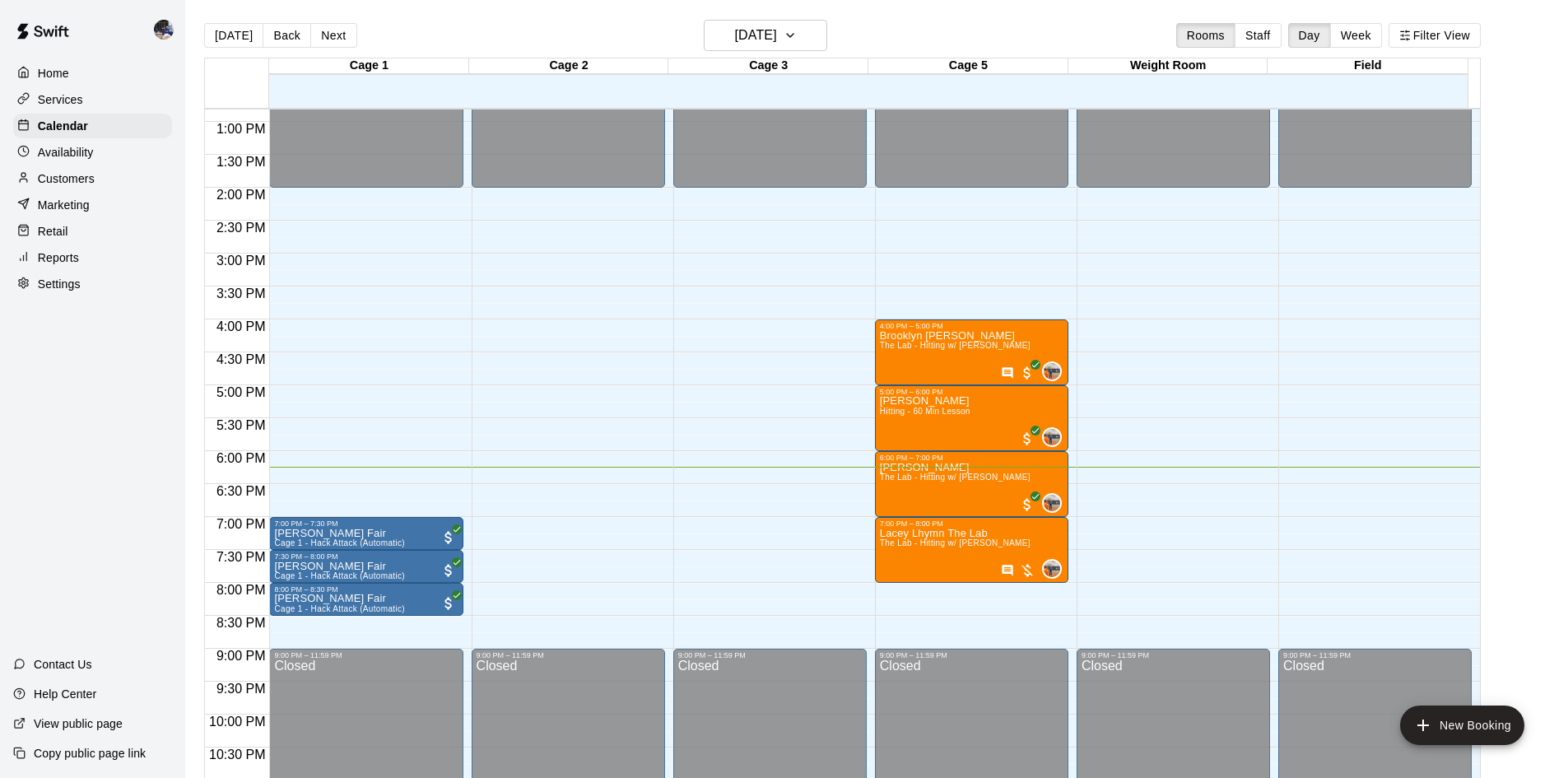
click at [935, 481] on span "The Lab - Hitting w/ [PERSON_NAME]" at bounding box center [955, 477] width 151 height 9
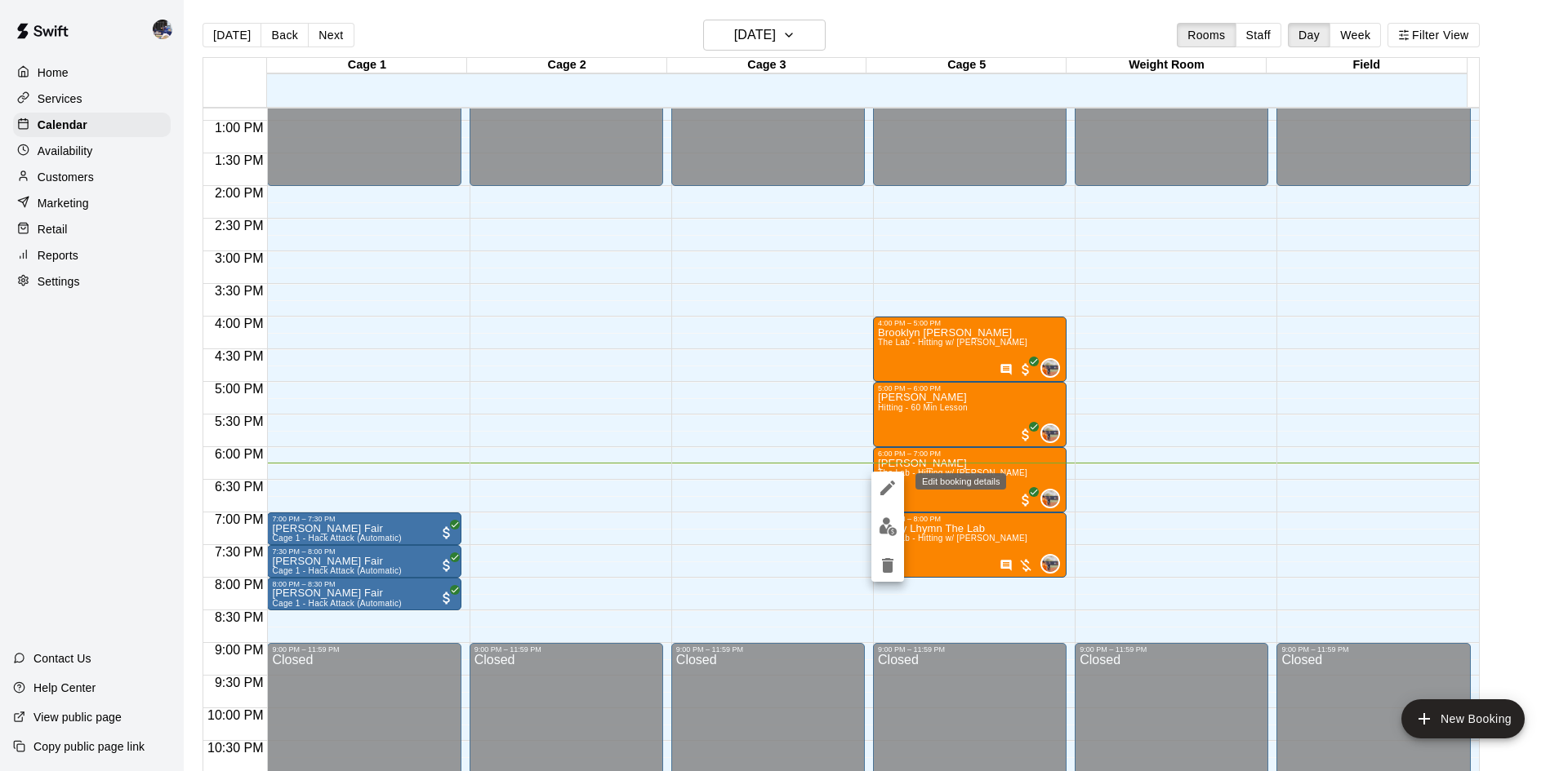
click at [886, 492] on icon "edit" at bounding box center [887, 487] width 20 height 20
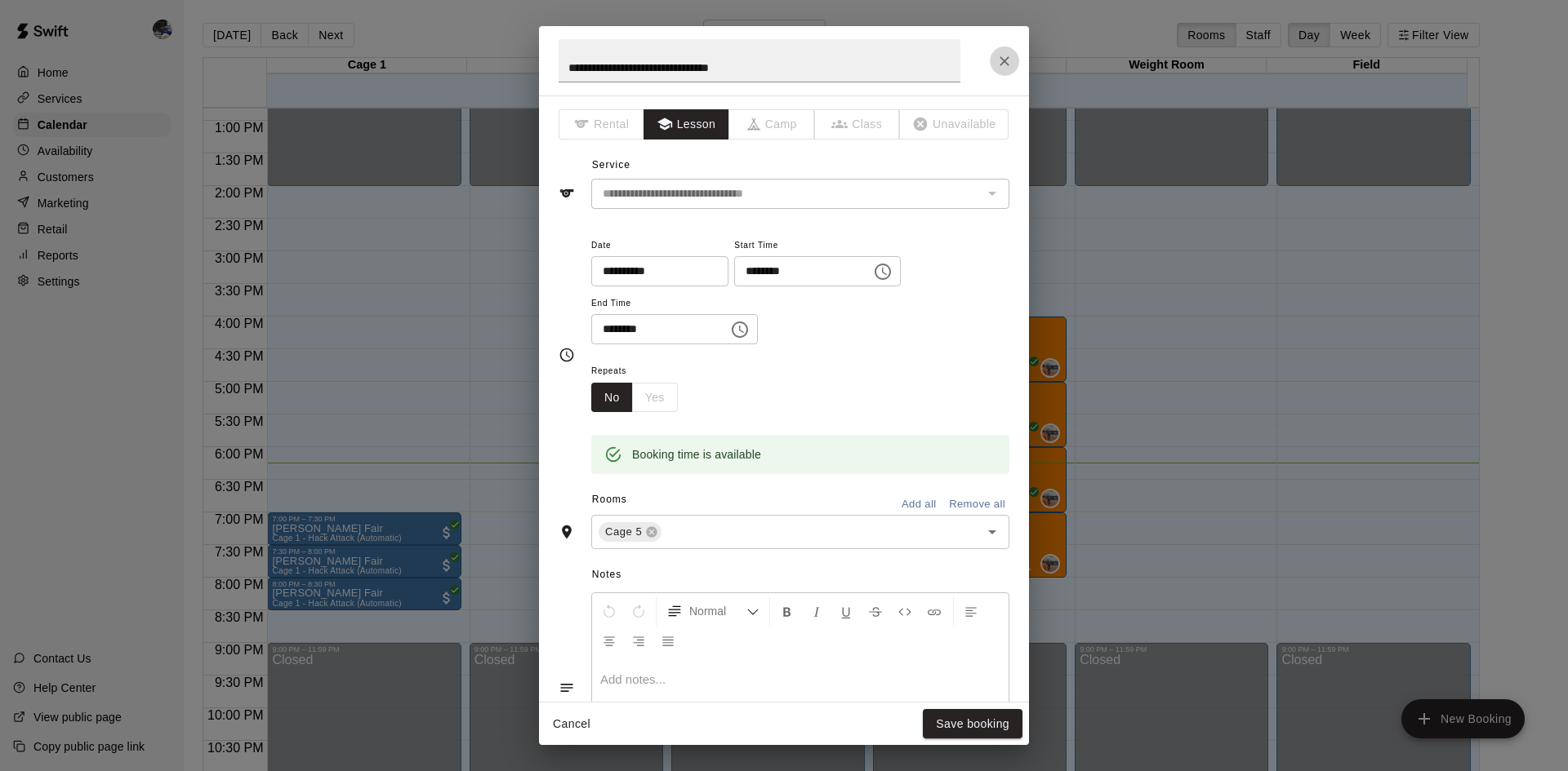
click at [993, 68] on button "Close" at bounding box center [1004, 61] width 29 height 29
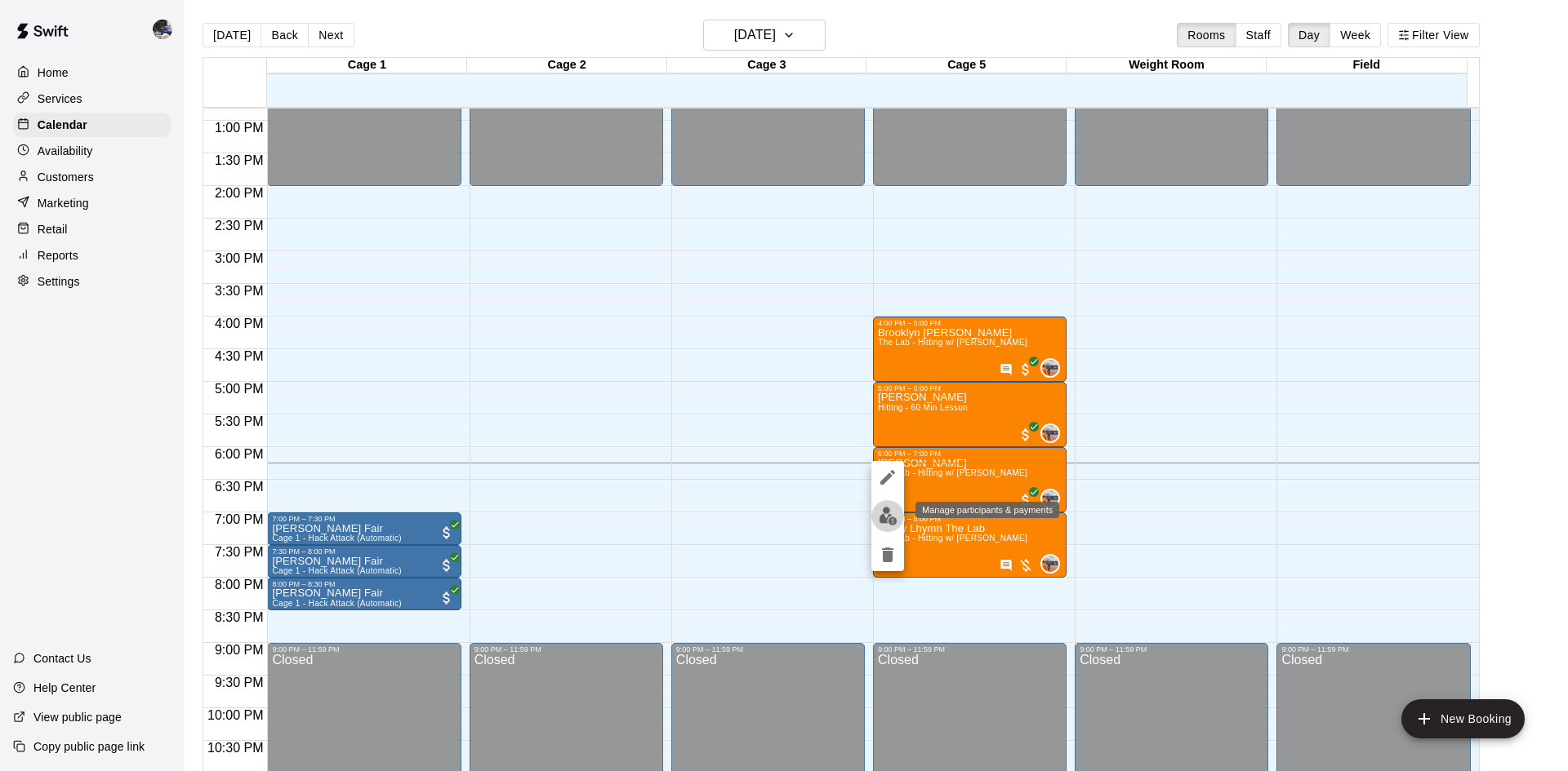
click at [881, 515] on img "edit" at bounding box center [888, 517] width 19 height 19
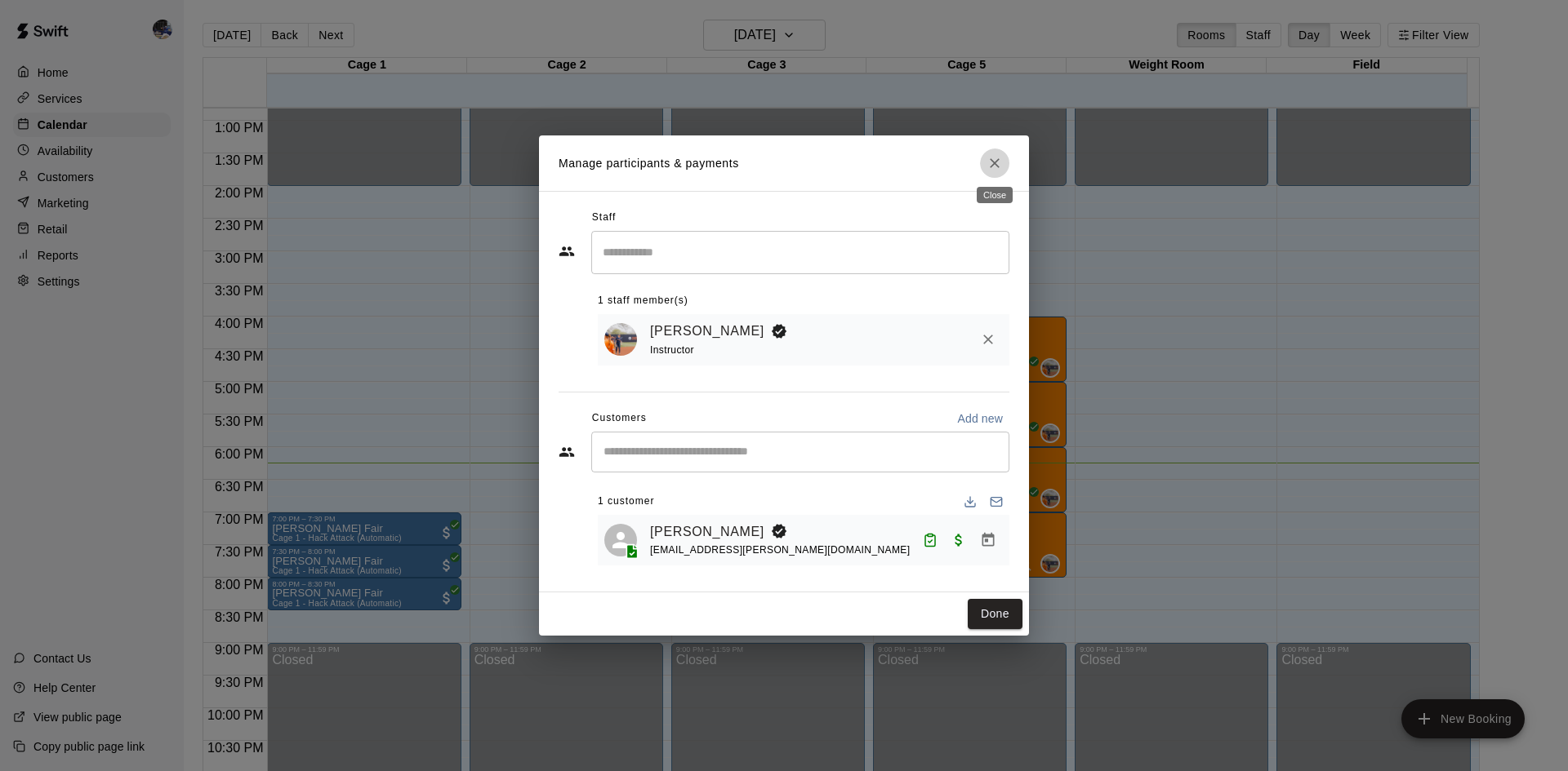
click at [998, 166] on icon "Close" at bounding box center [994, 163] width 16 height 16
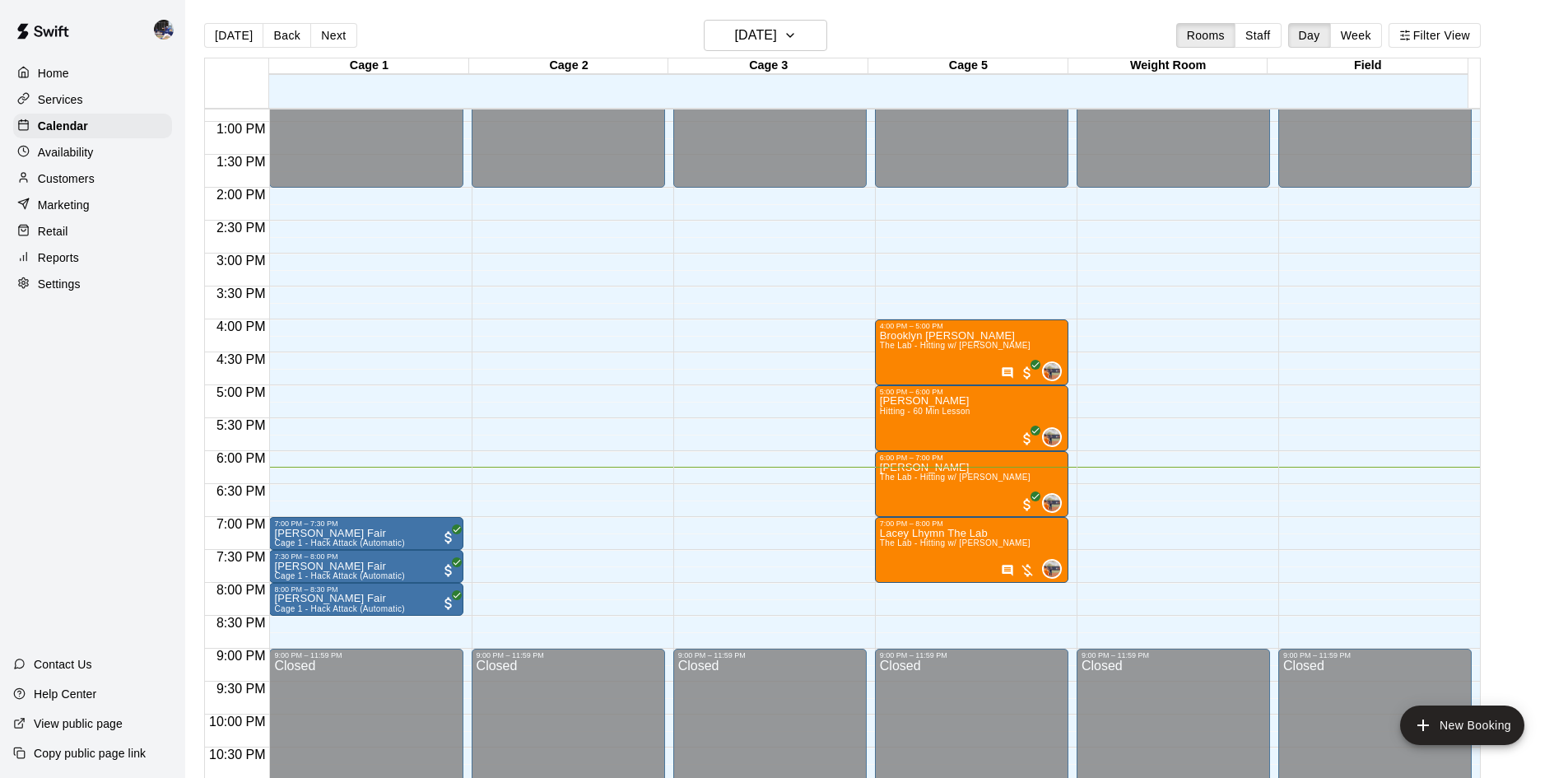
click at [940, 481] on span "The Lab - Hitting w/ [PERSON_NAME]" at bounding box center [955, 477] width 151 height 9
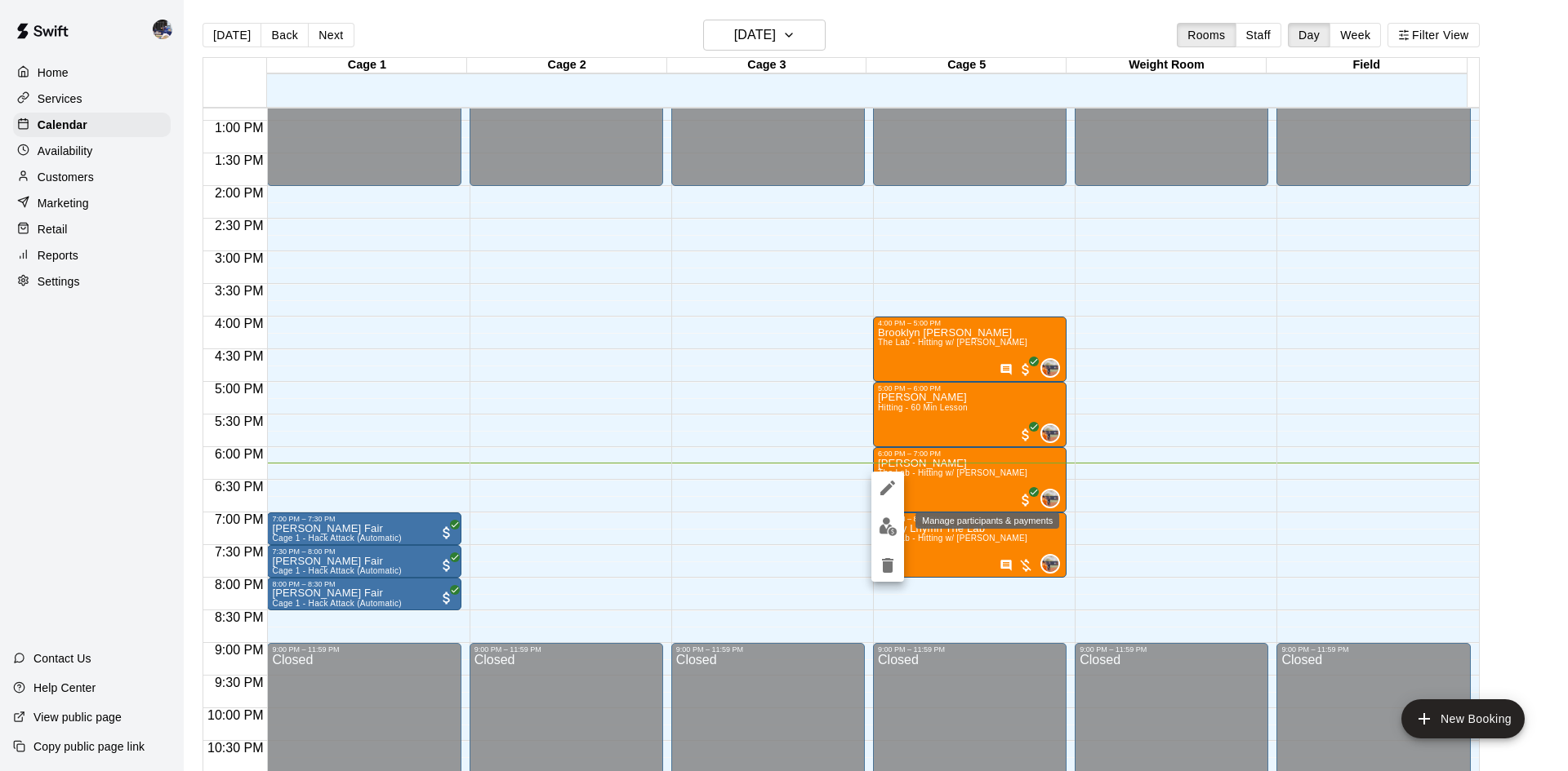
click at [890, 528] on img "edit" at bounding box center [888, 527] width 19 height 19
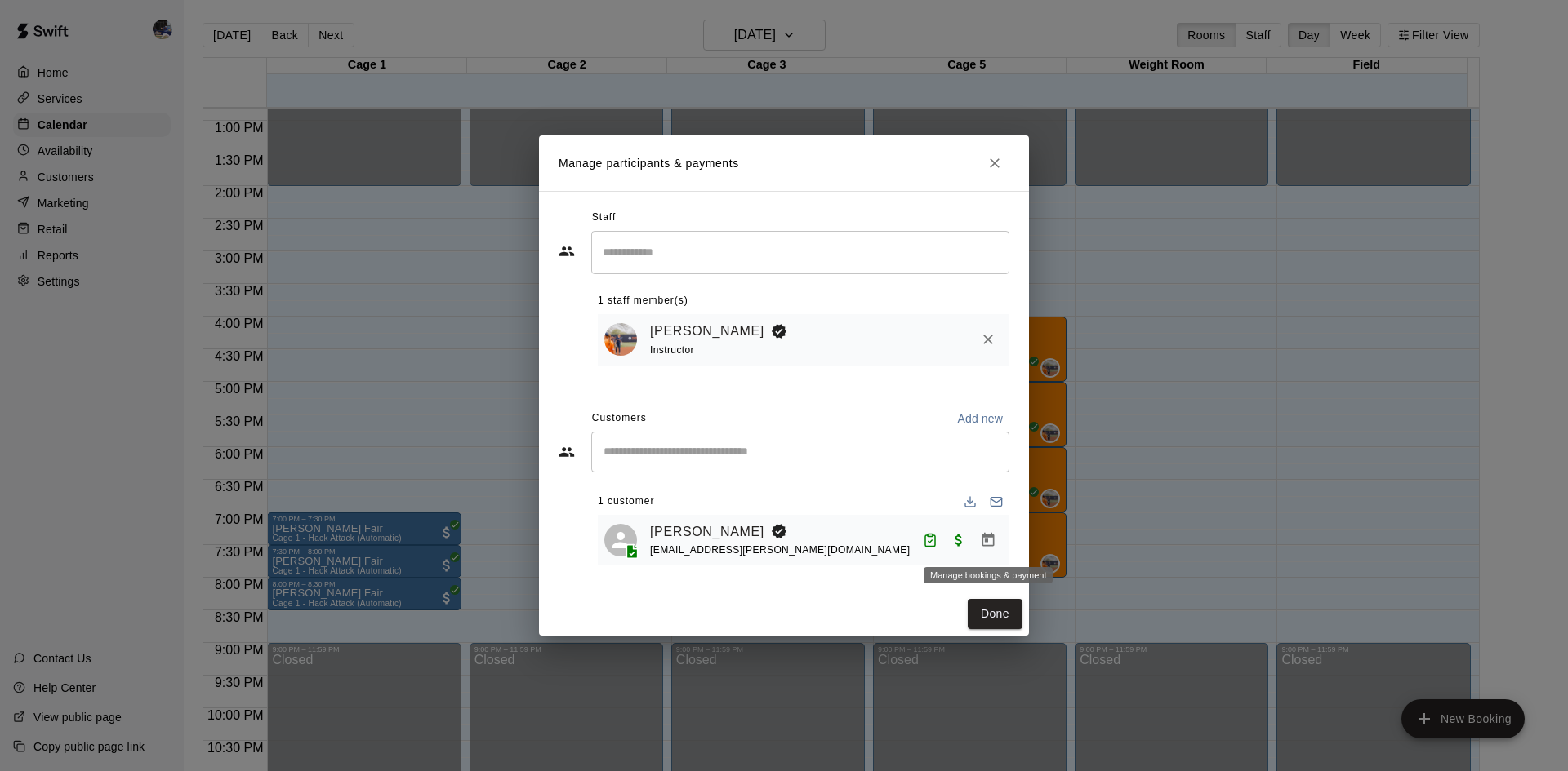
click at [986, 537] on icon "Manage bookings & payment" at bounding box center [988, 540] width 12 height 14
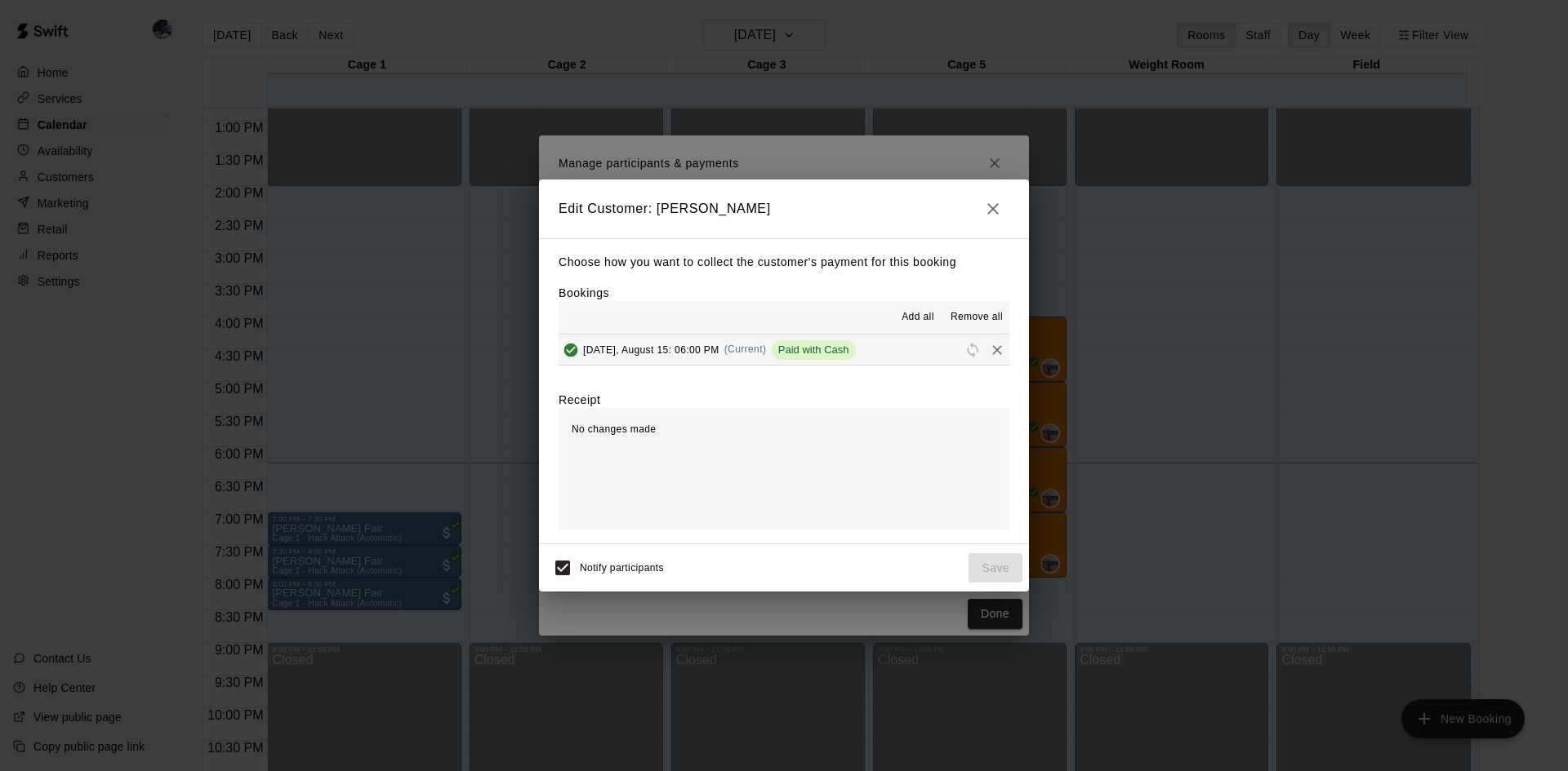
click at [993, 211] on icon "button" at bounding box center [992, 209] width 20 height 20
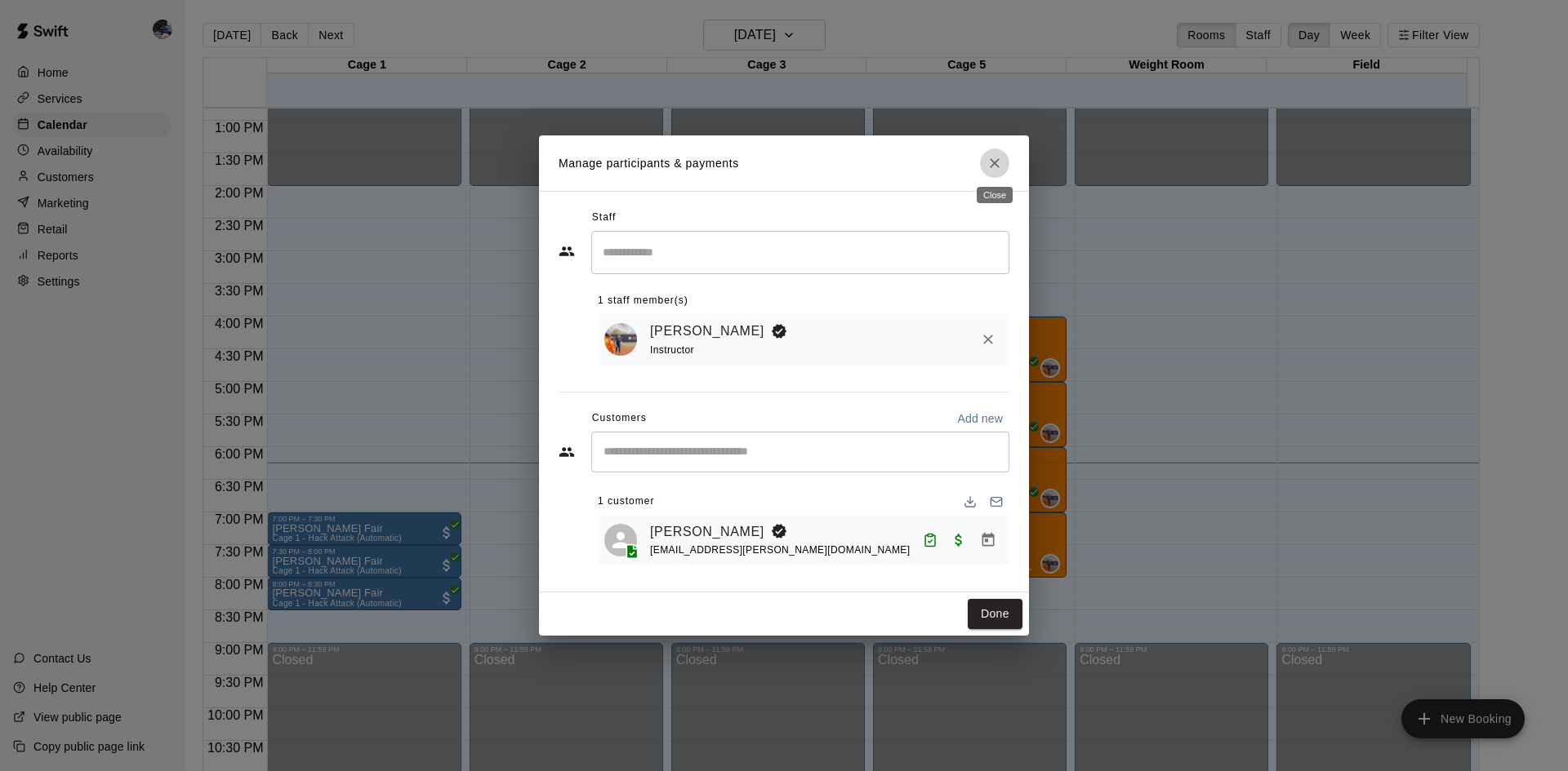
click at [998, 162] on icon "Close" at bounding box center [994, 163] width 16 height 16
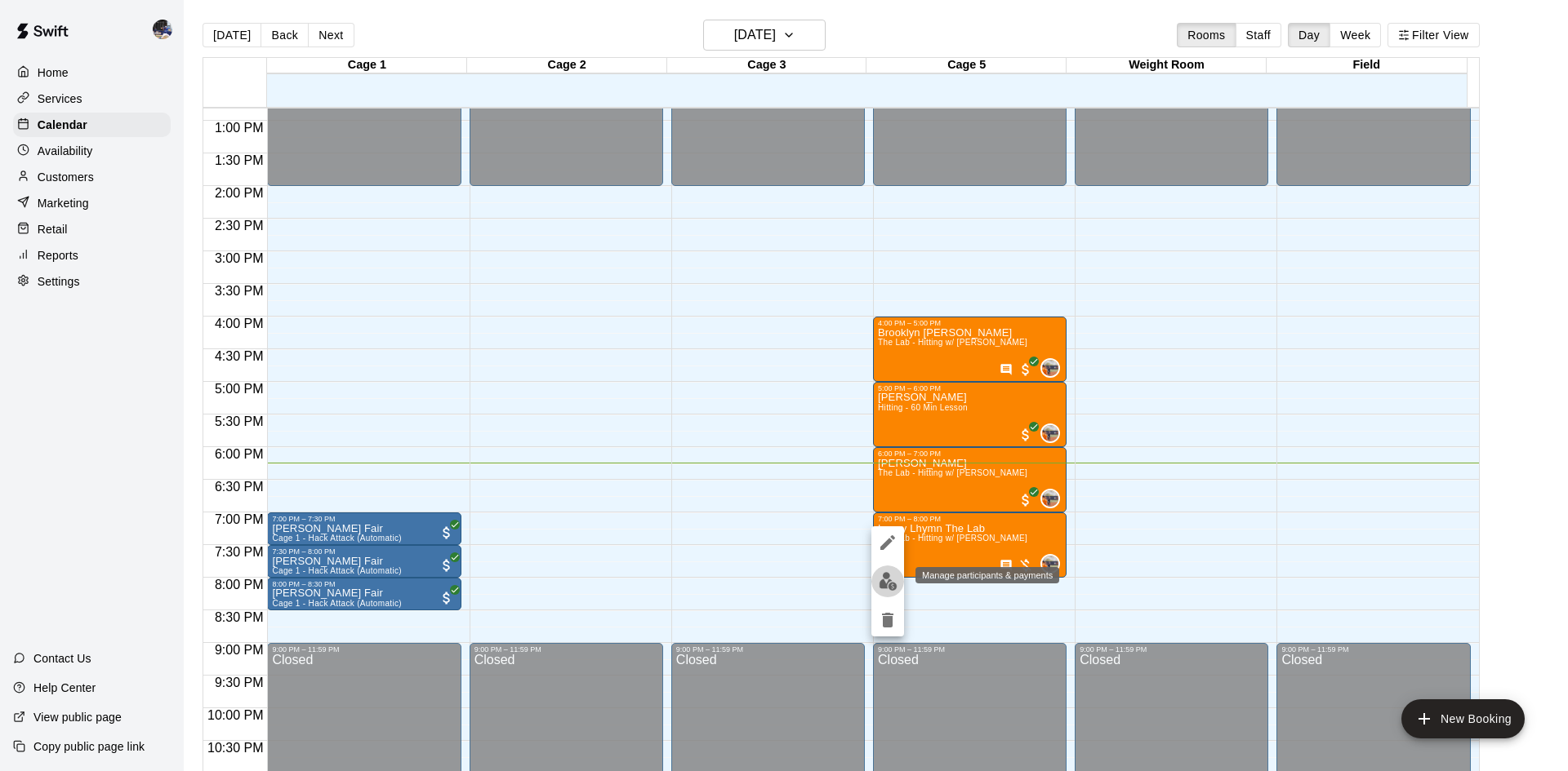
click at [888, 577] on img "edit" at bounding box center [888, 581] width 19 height 19
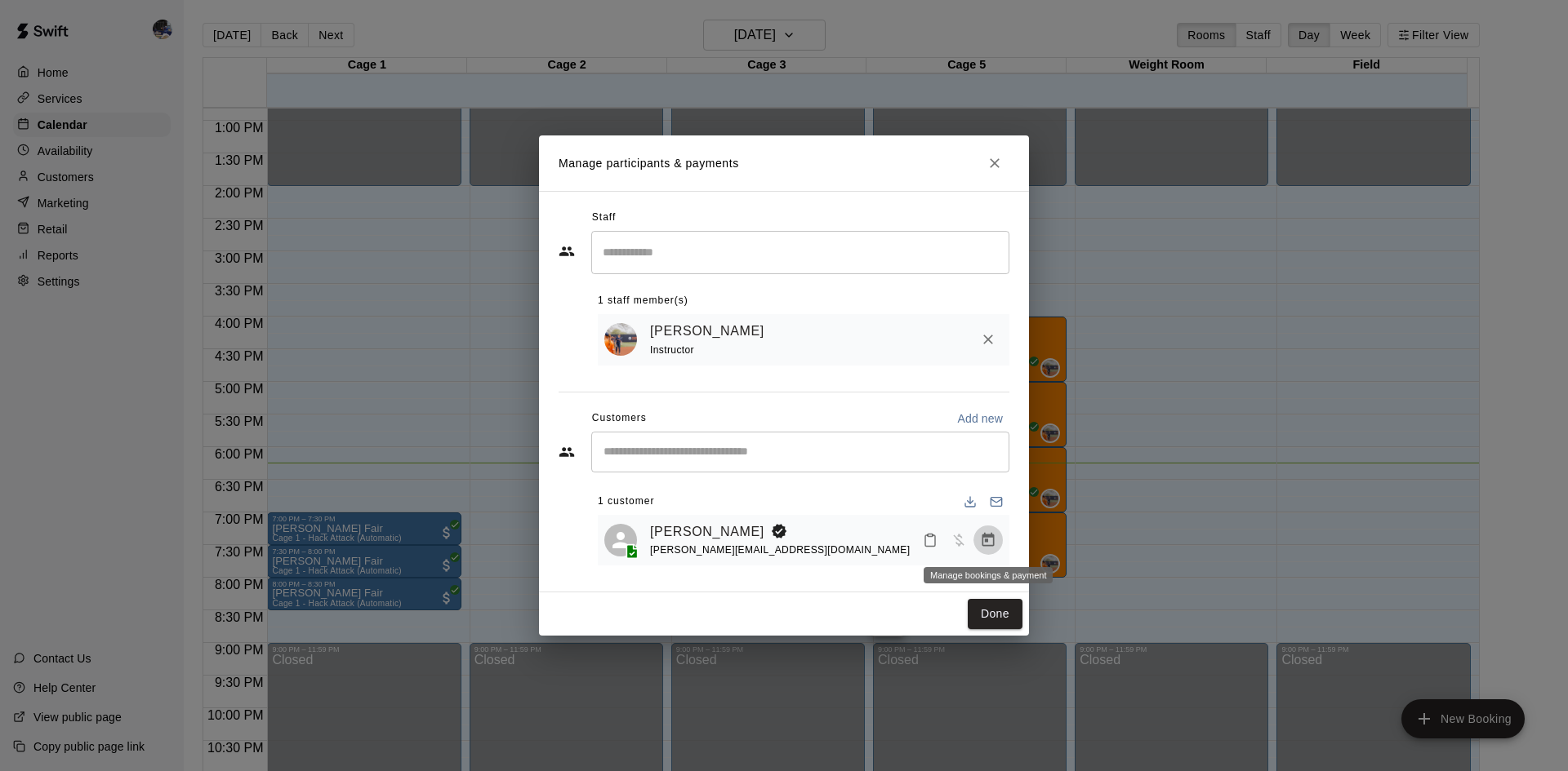
click at [987, 537] on icon "Manage bookings & payment" at bounding box center [988, 540] width 12 height 14
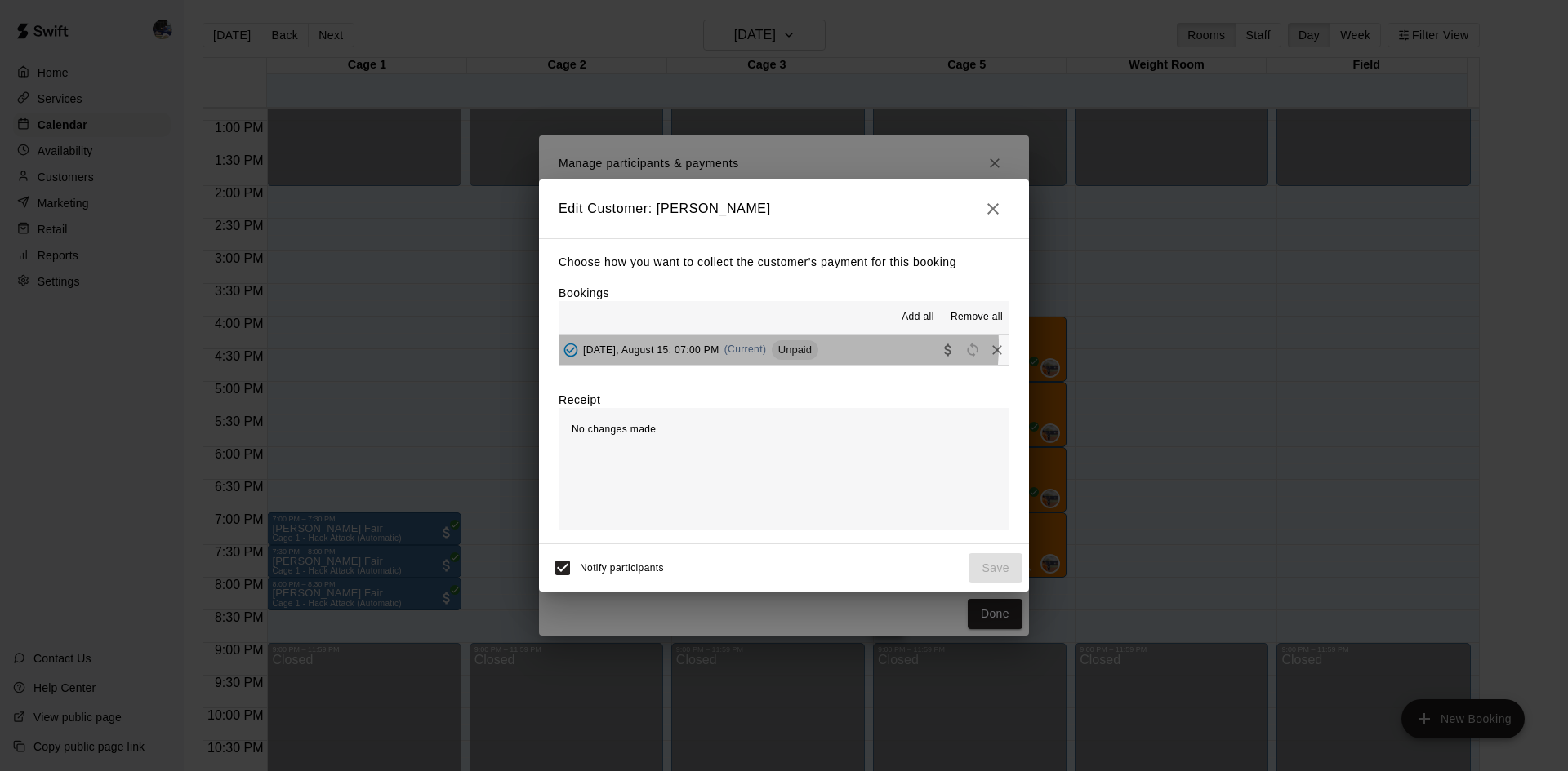
click at [758, 346] on span "(Current)" at bounding box center [745, 348] width 42 height 11
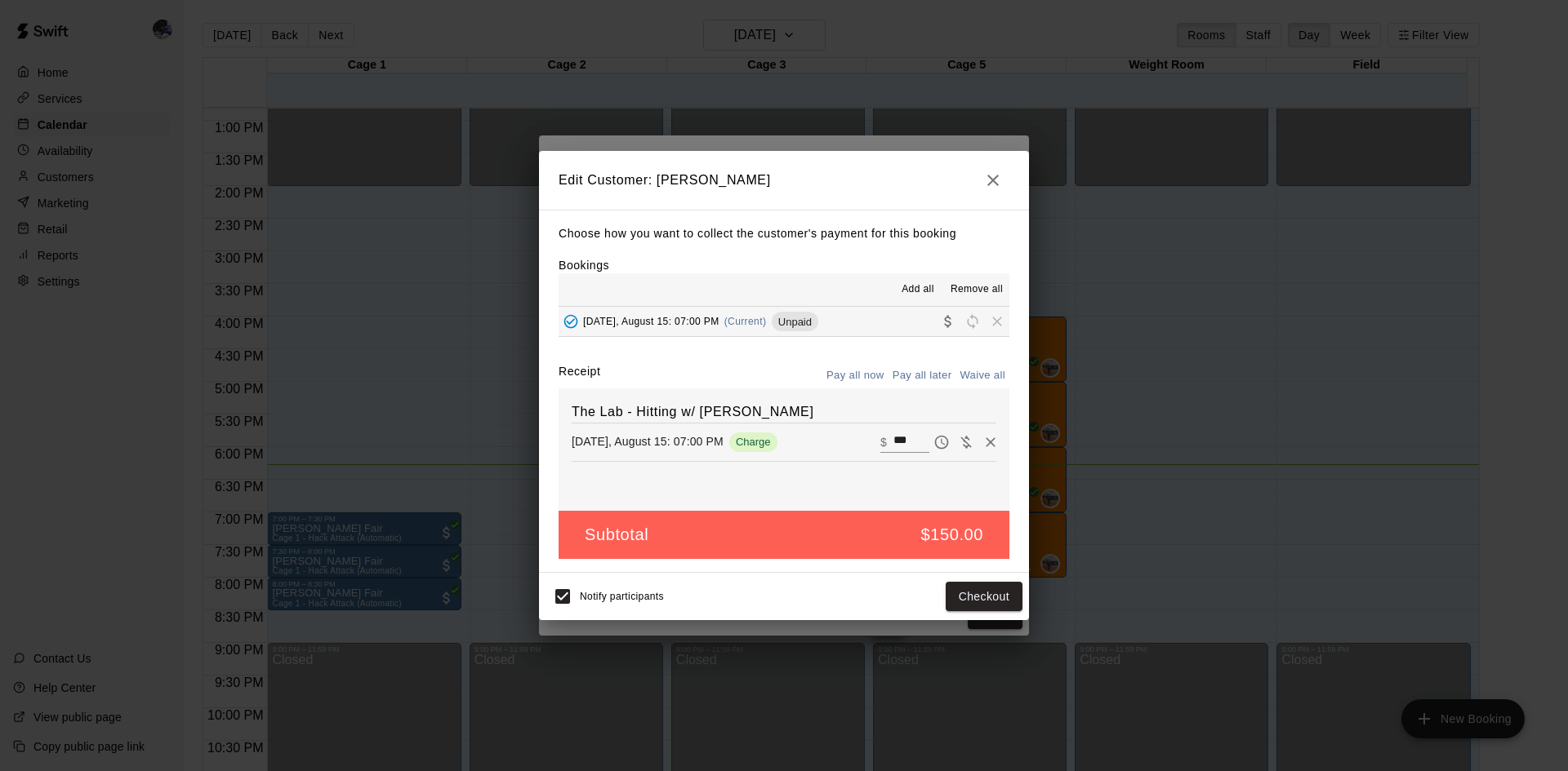
click at [994, 598] on button "Checkout" at bounding box center [984, 597] width 77 height 30
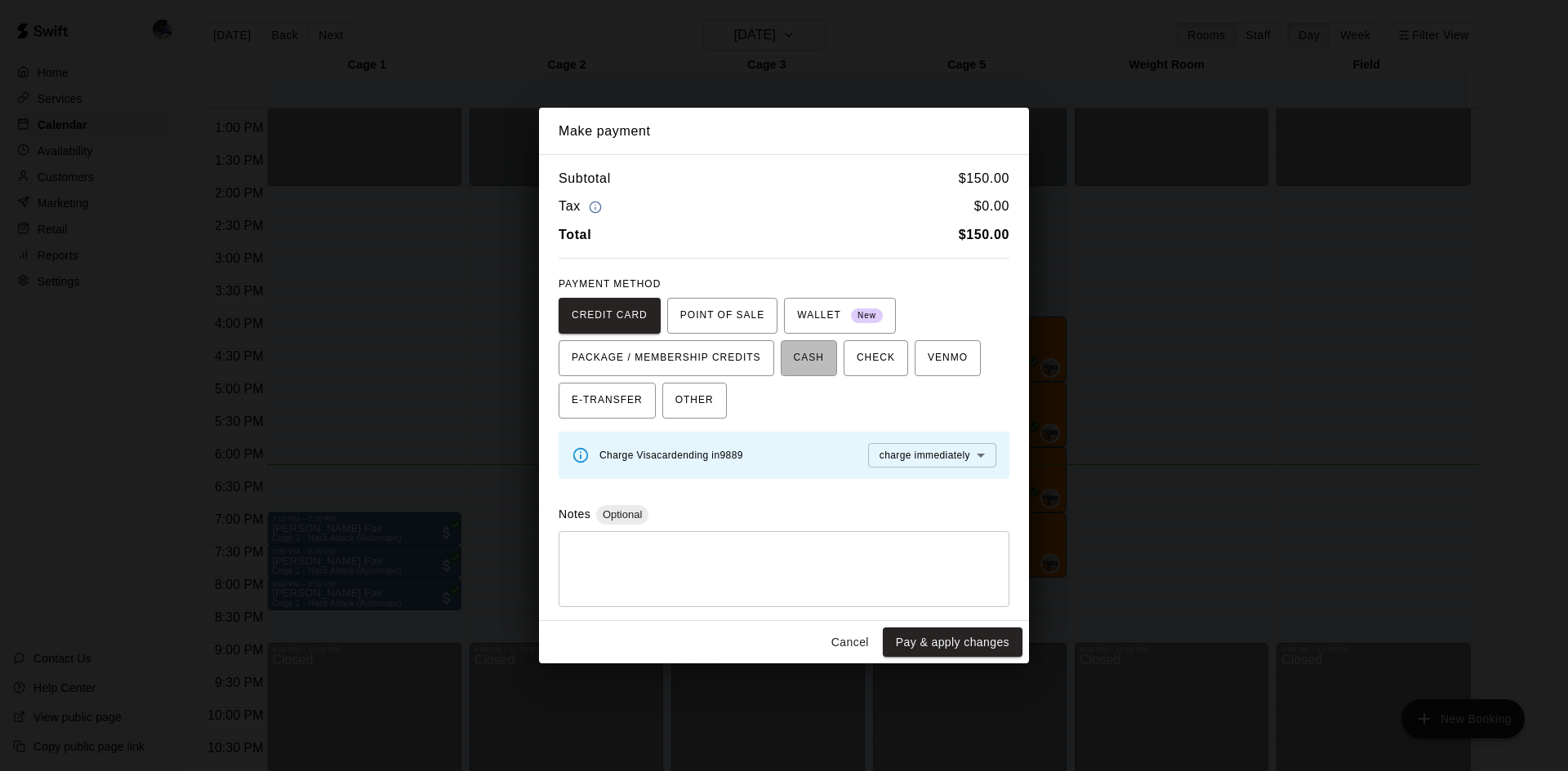
click at [809, 358] on span "CASH" at bounding box center [809, 358] width 30 height 26
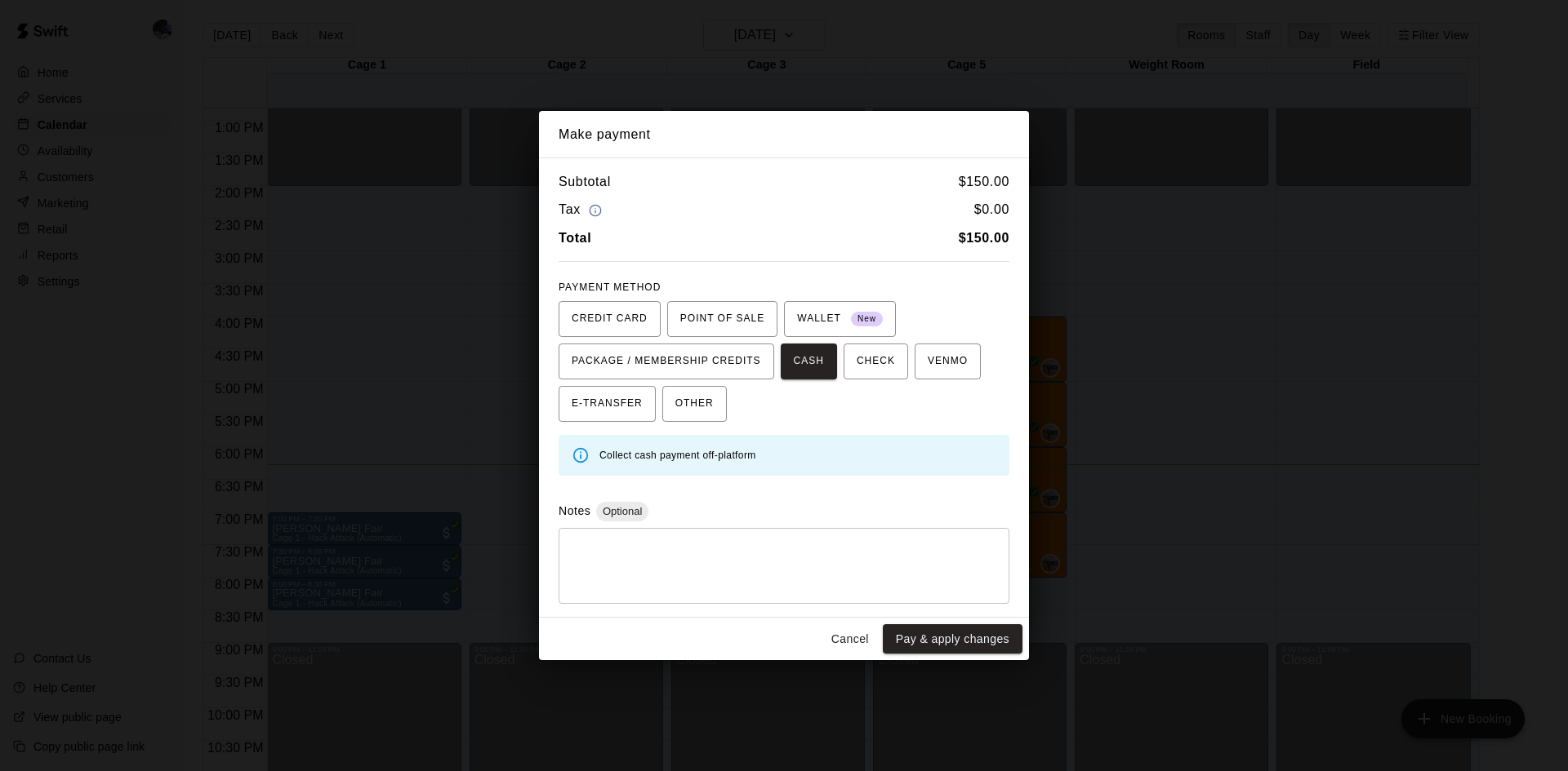
click at [841, 637] on button "Cancel" at bounding box center [850, 639] width 53 height 30
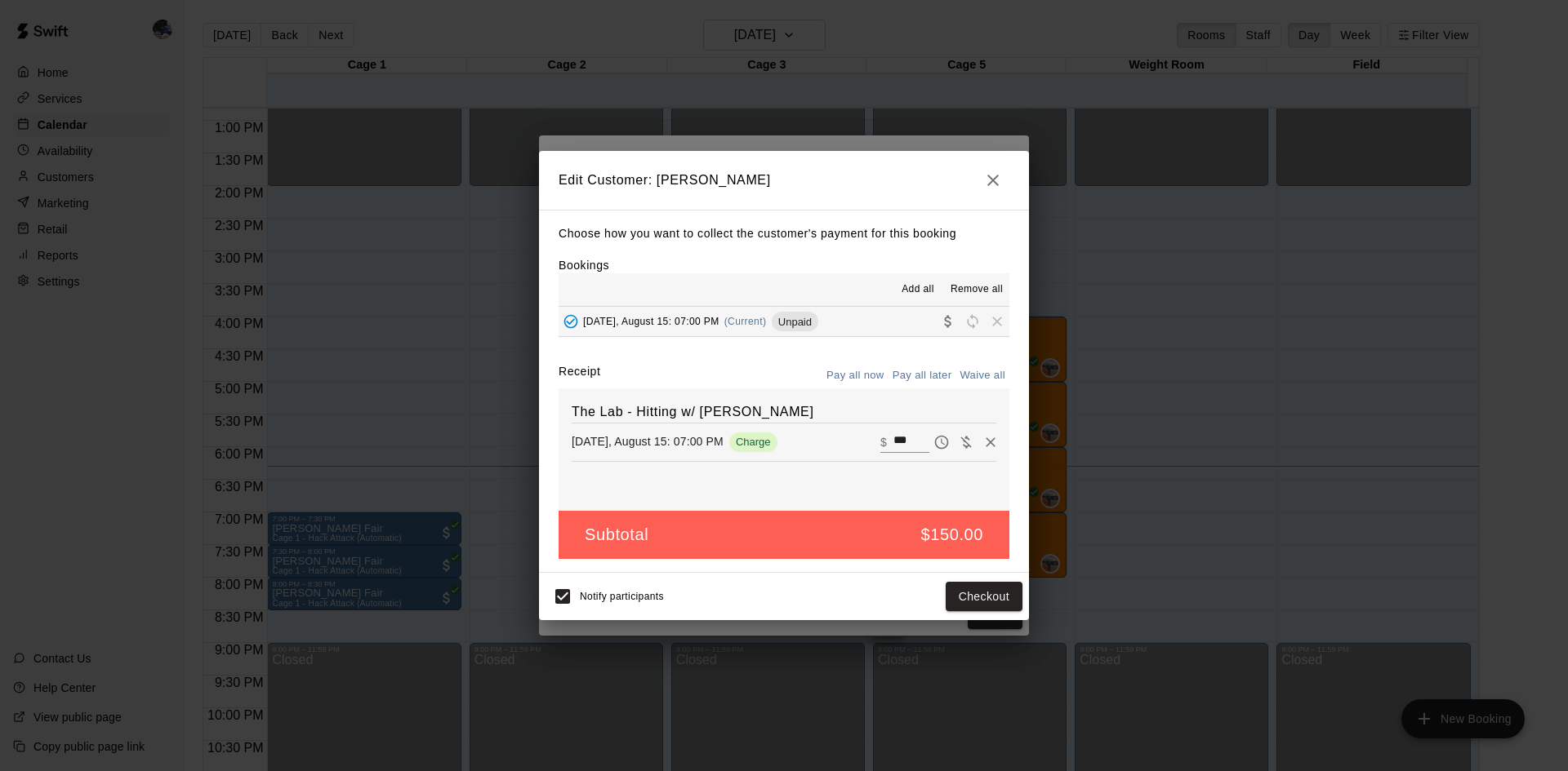
click at [993, 179] on icon "button" at bounding box center [992, 180] width 20 height 20
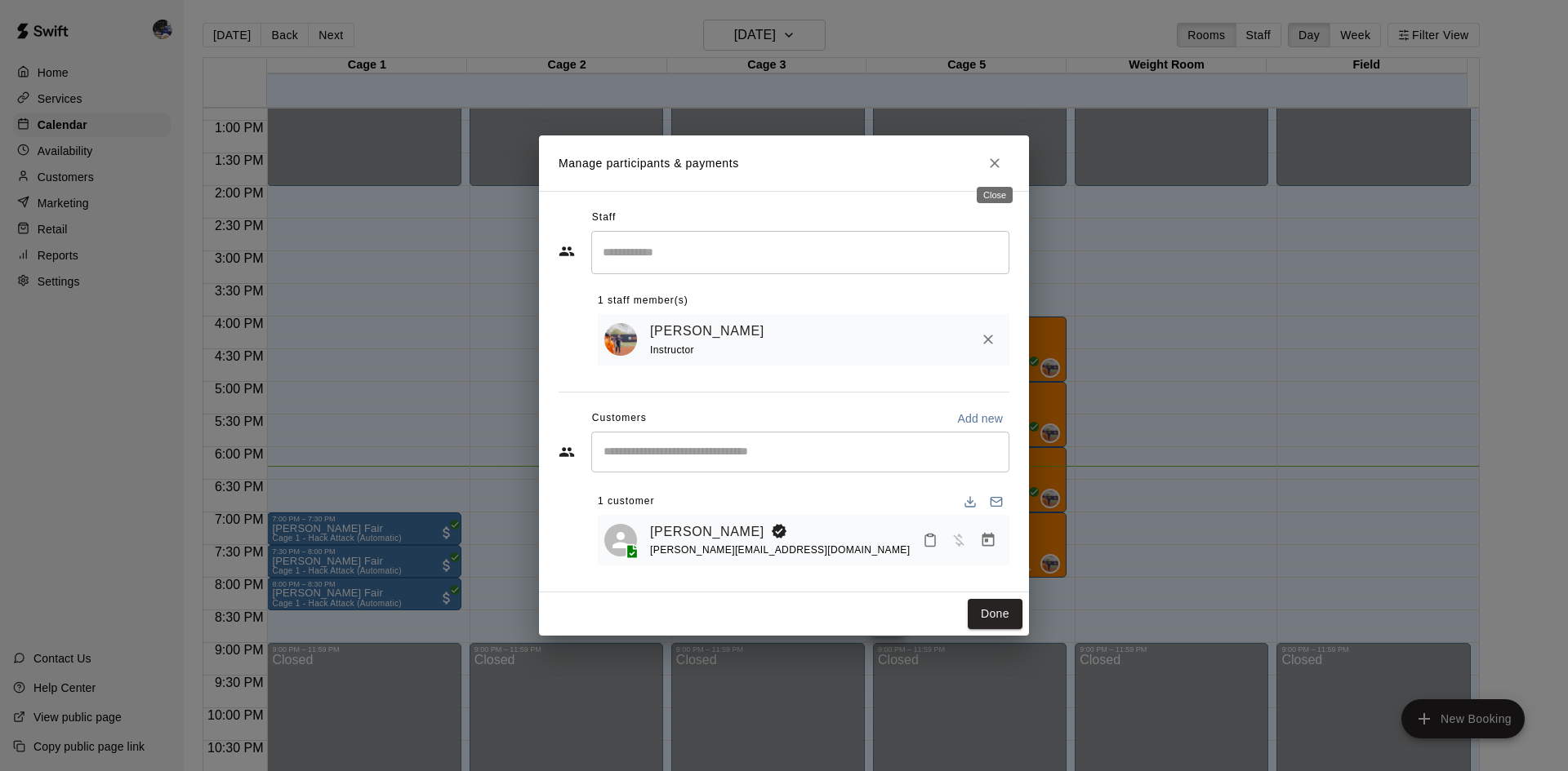
click at [998, 157] on icon "Close" at bounding box center [994, 163] width 16 height 16
